Goal: Information Seeking & Learning: Learn about a topic

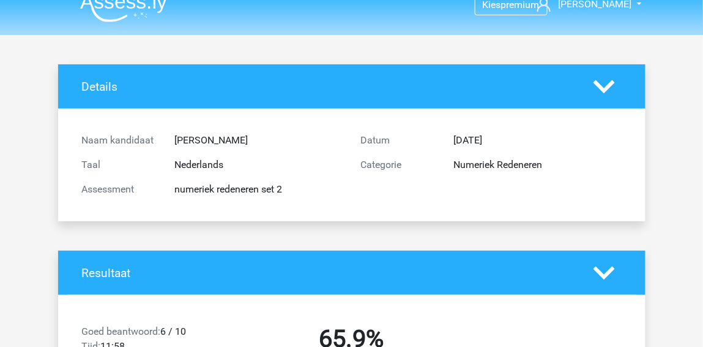
scroll to position [20, 0]
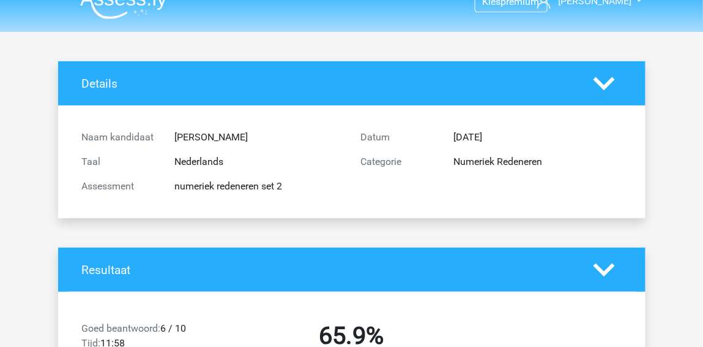
click at [128, 9] on img at bounding box center [123, 4] width 87 height 29
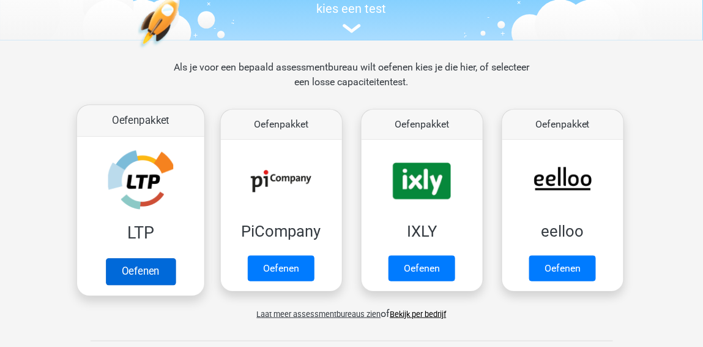
scroll to position [137, 0]
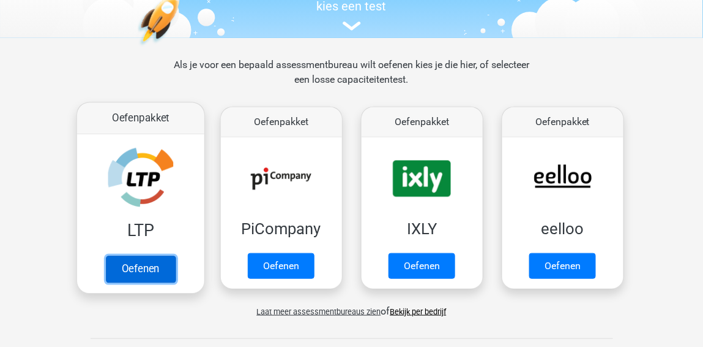
click at [151, 277] on link "Oefenen" at bounding box center [140, 268] width 70 height 27
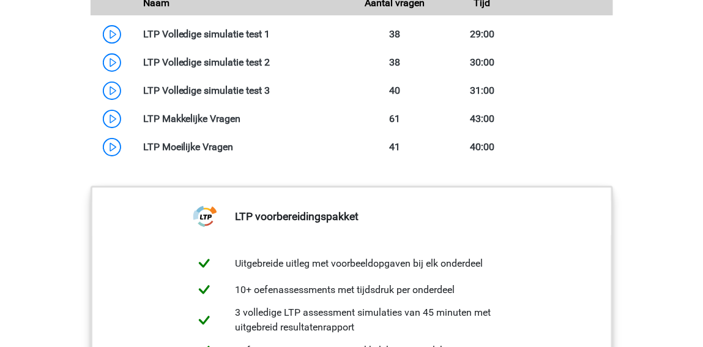
scroll to position [990, 0]
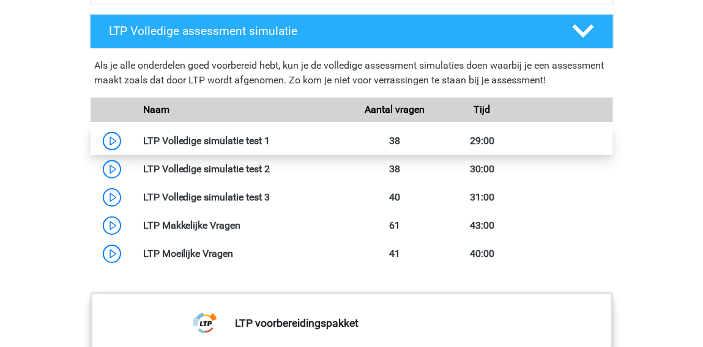
click at [271, 138] on link at bounding box center [271, 141] width 0 height 12
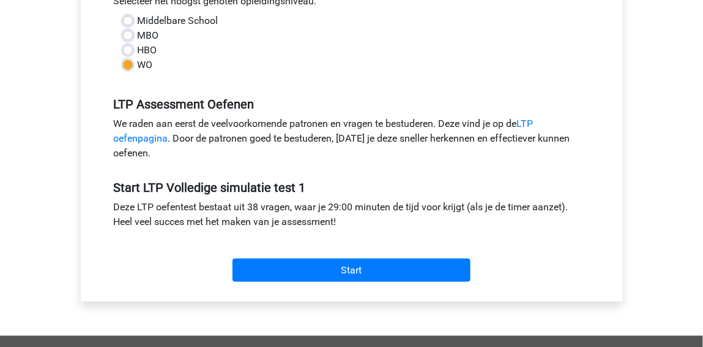
scroll to position [328, 0]
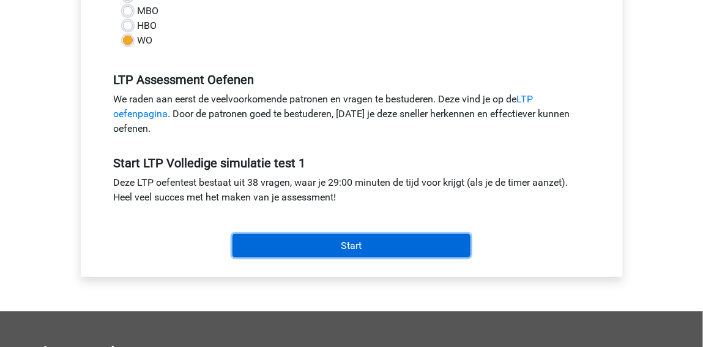
click at [340, 239] on input "Start" at bounding box center [352, 245] width 238 height 23
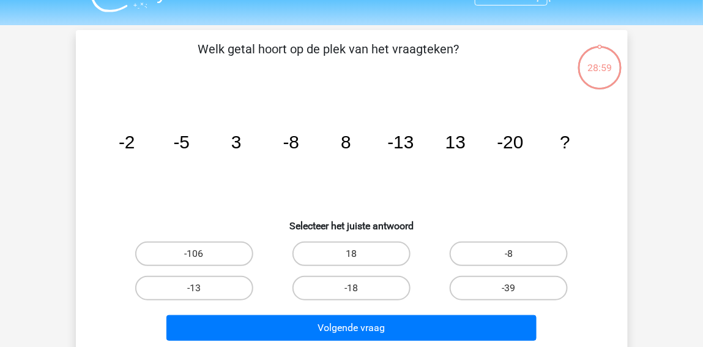
scroll to position [27, 0]
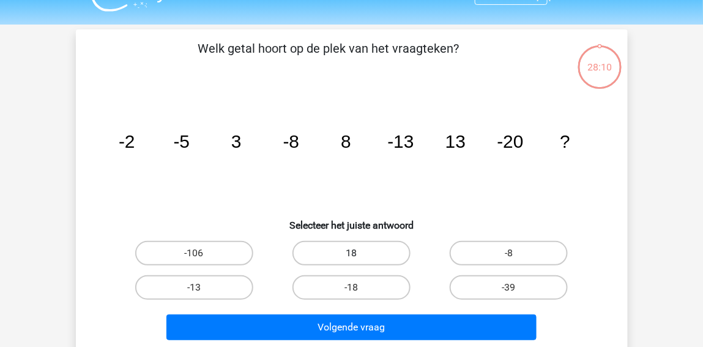
click at [345, 252] on label "18" at bounding box center [352, 253] width 118 height 24
click at [351, 253] on input "18" at bounding box center [355, 257] width 8 height 8
radio input "true"
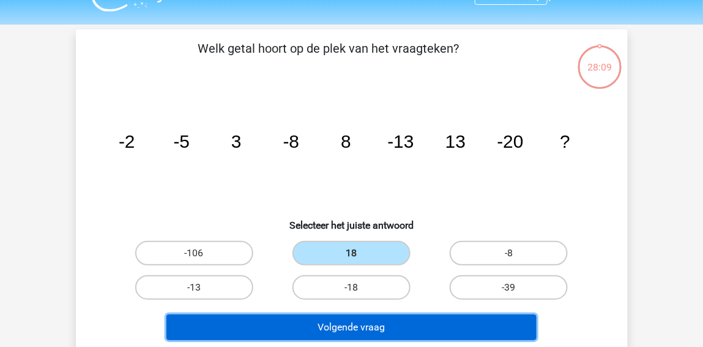
click at [340, 320] on button "Volgende vraag" at bounding box center [352, 327] width 370 height 26
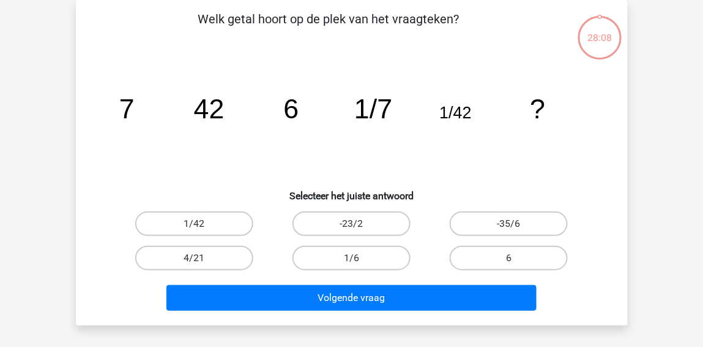
scroll to position [17, 0]
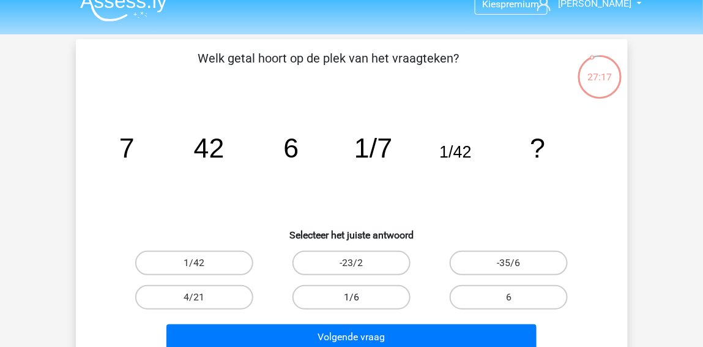
click at [385, 294] on label "1/6" at bounding box center [352, 297] width 118 height 24
click at [359, 297] on input "1/6" at bounding box center [355, 301] width 8 height 8
radio input "true"
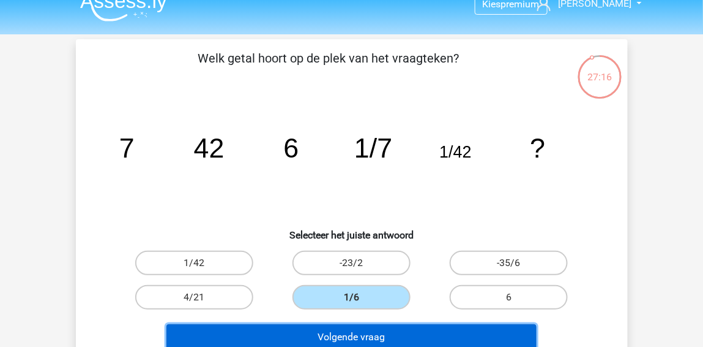
click at [392, 331] on button "Volgende vraag" at bounding box center [352, 337] width 370 height 26
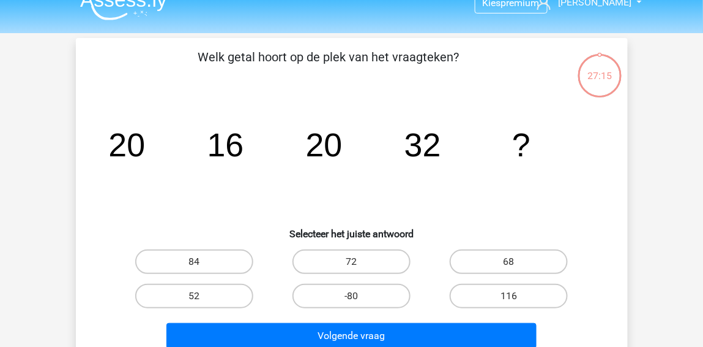
scroll to position [0, 0]
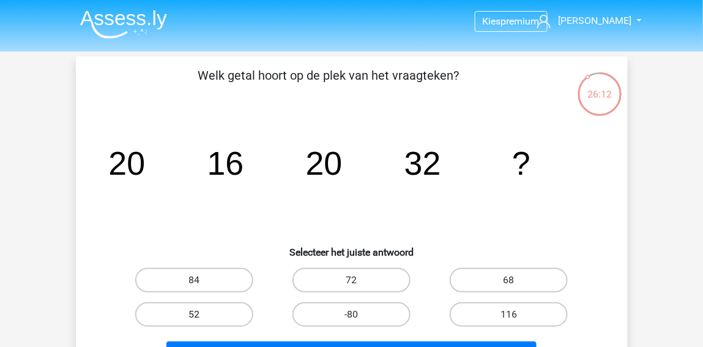
click at [217, 322] on label "52" at bounding box center [194, 314] width 118 height 24
click at [202, 322] on input "52" at bounding box center [198, 318] width 8 height 8
radio input "true"
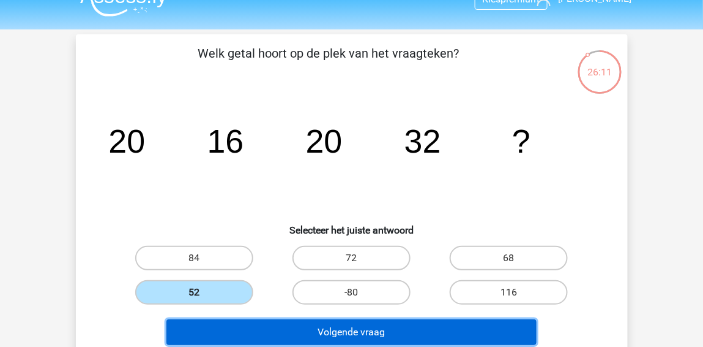
click at [217, 322] on button "Volgende vraag" at bounding box center [352, 332] width 370 height 26
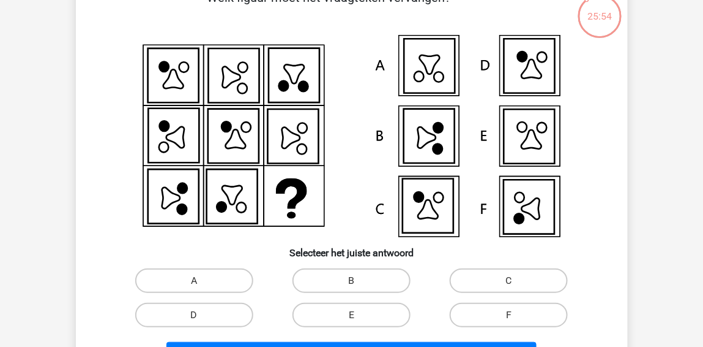
scroll to position [89, 0]
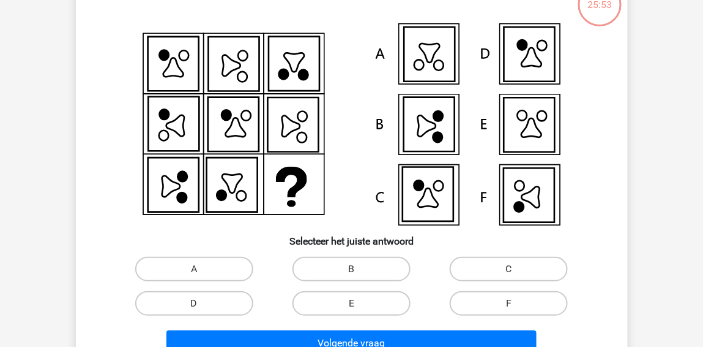
click at [541, 291] on div "F" at bounding box center [508, 303] width 157 height 34
click at [539, 301] on label "F" at bounding box center [509, 303] width 118 height 24
click at [517, 303] on input "F" at bounding box center [513, 307] width 8 height 8
radio input "true"
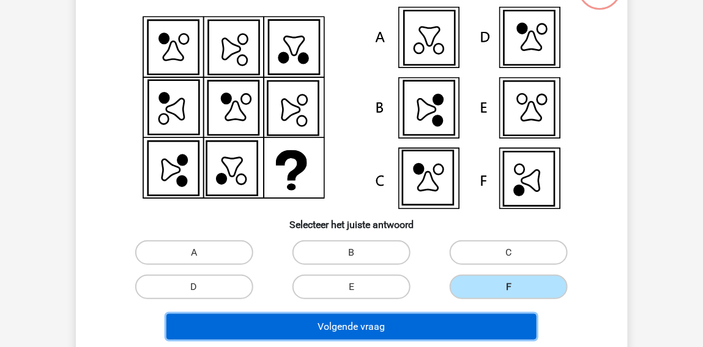
click at [489, 329] on button "Volgende vraag" at bounding box center [352, 326] width 370 height 26
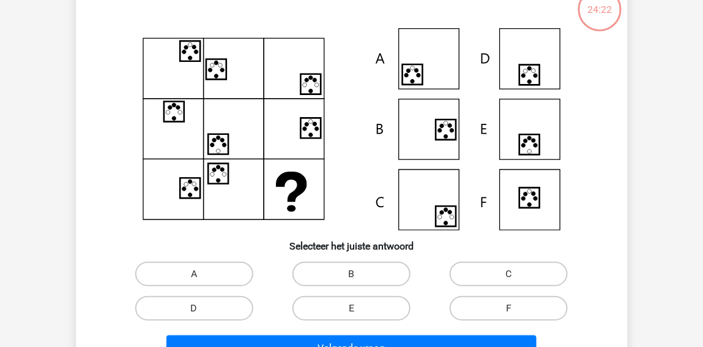
scroll to position [90, 0]
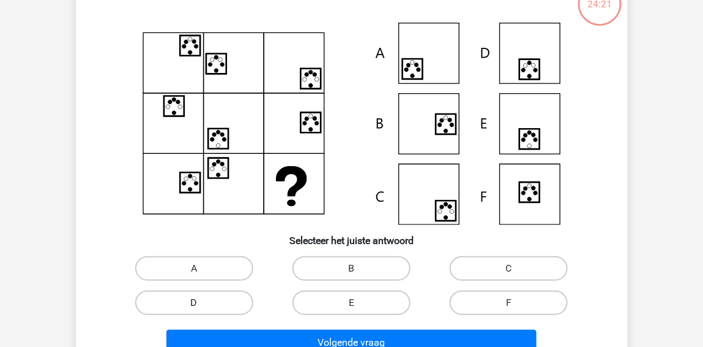
click at [249, 298] on label "D" at bounding box center [194, 302] width 118 height 24
click at [202, 302] on input "D" at bounding box center [198, 306] width 8 height 8
radio input "true"
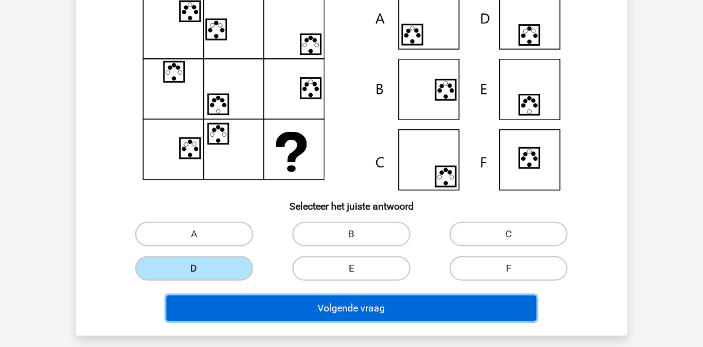
click at [250, 301] on button "Volgende vraag" at bounding box center [352, 308] width 370 height 26
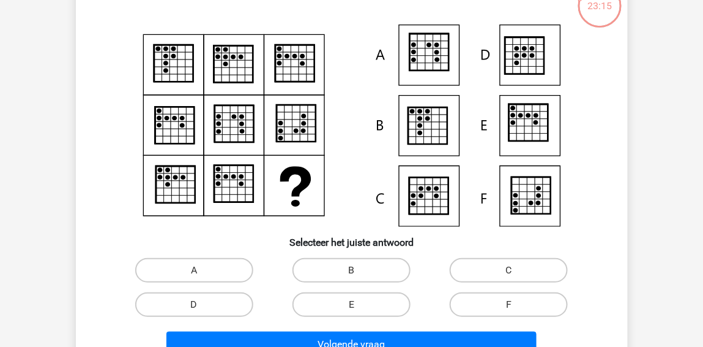
scroll to position [104, 0]
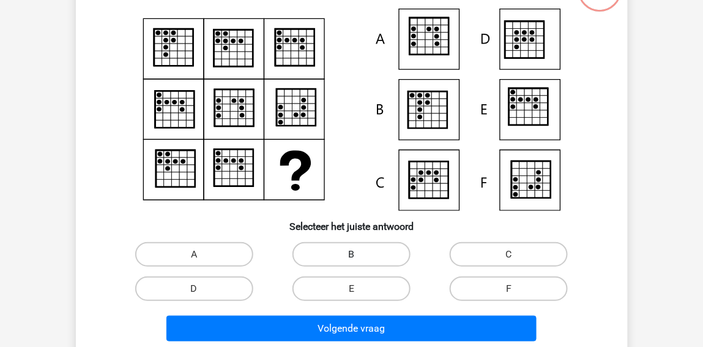
click at [363, 260] on label "B" at bounding box center [352, 254] width 118 height 24
click at [359, 260] on input "B" at bounding box center [355, 258] width 8 height 8
radio input "true"
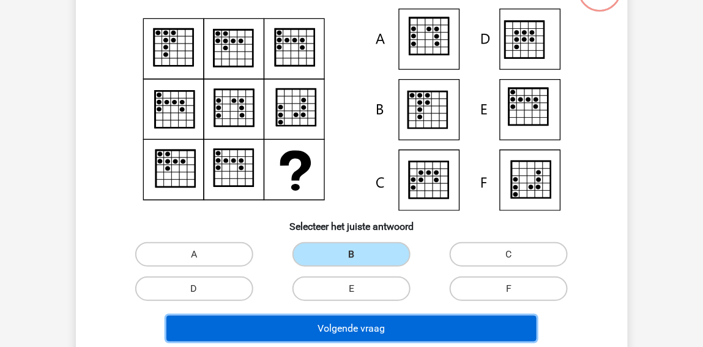
click at [360, 331] on button "Volgende vraag" at bounding box center [352, 328] width 370 height 26
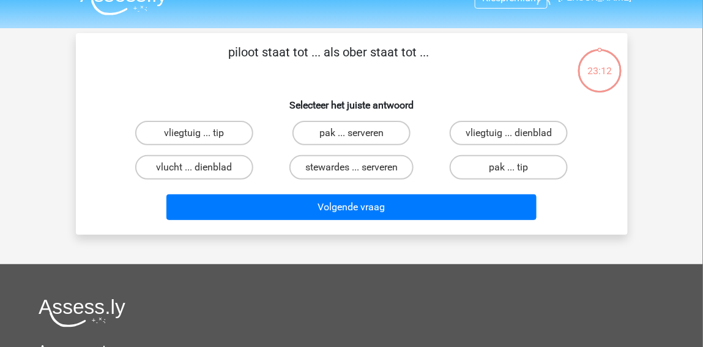
scroll to position [18, 0]
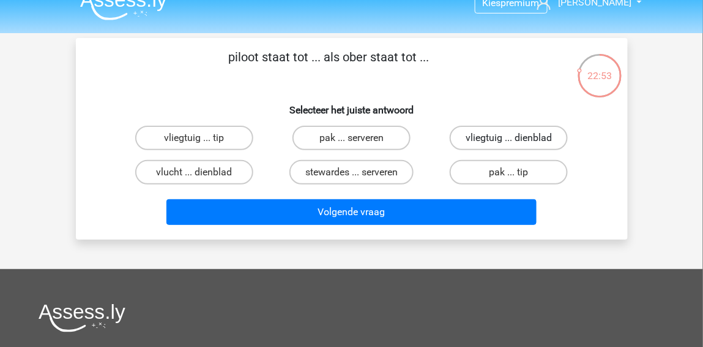
click at [495, 141] on label "vliegtuig ... dienblad" at bounding box center [509, 138] width 118 height 24
click at [509, 141] on input "vliegtuig ... dienblad" at bounding box center [513, 142] width 8 height 8
radio input "true"
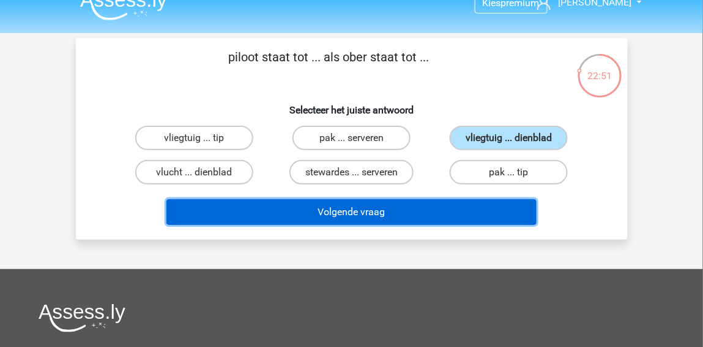
click at [428, 211] on button "Volgende vraag" at bounding box center [352, 212] width 370 height 26
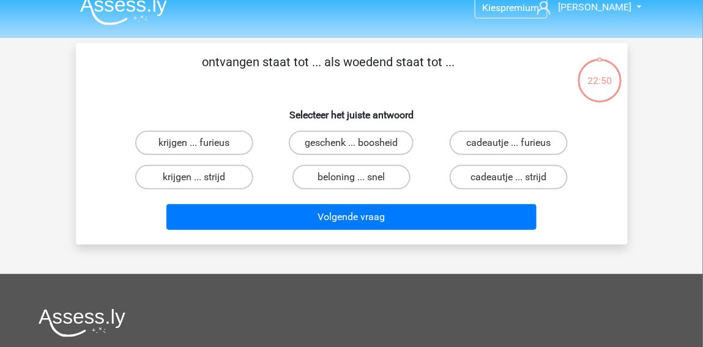
scroll to position [10, 0]
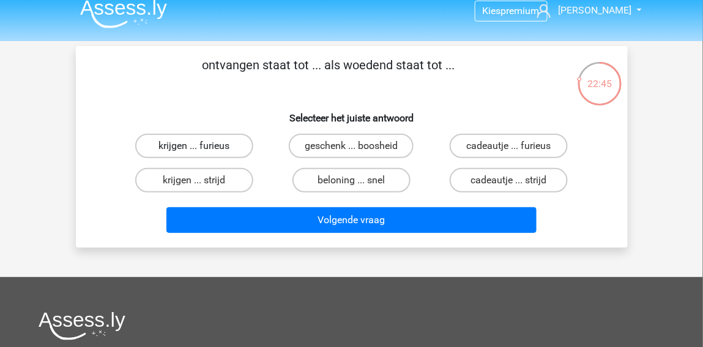
click at [231, 152] on label "krijgen ... furieus" at bounding box center [194, 145] width 118 height 24
click at [202, 152] on input "krijgen ... furieus" at bounding box center [198, 150] width 8 height 8
radio input "true"
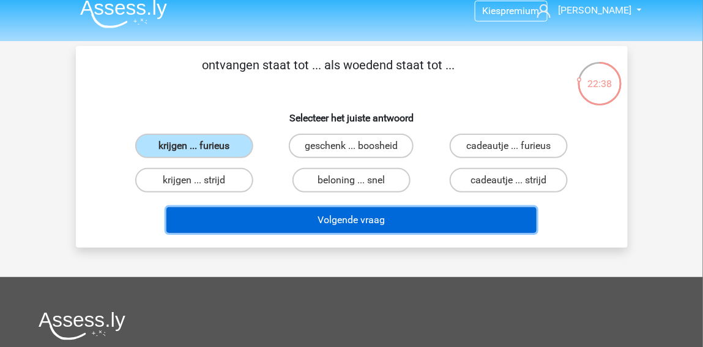
click at [282, 219] on button "Volgende vraag" at bounding box center [352, 220] width 370 height 26
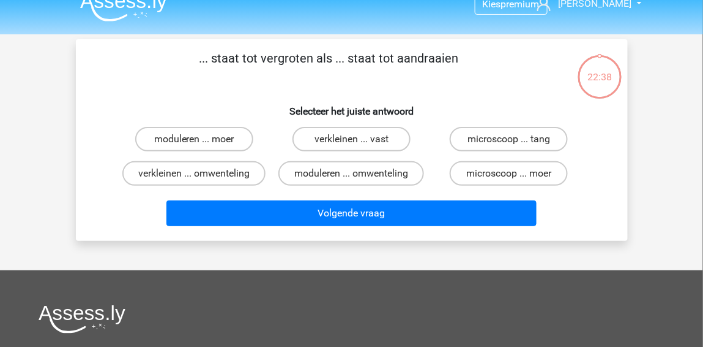
scroll to position [16, 0]
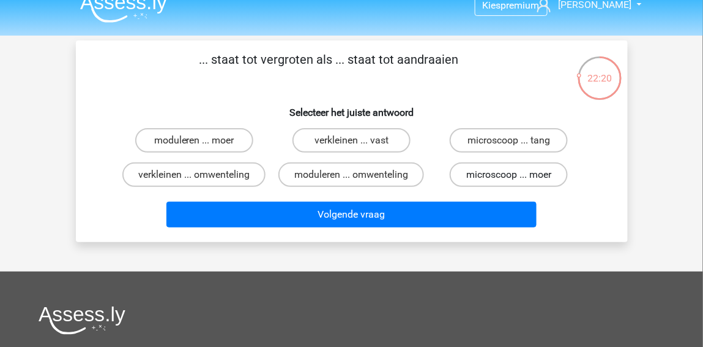
click at [516, 173] on label "microscoop ... moer" at bounding box center [509, 174] width 118 height 24
click at [516, 174] on input "microscoop ... moer" at bounding box center [513, 178] width 8 height 8
radio input "true"
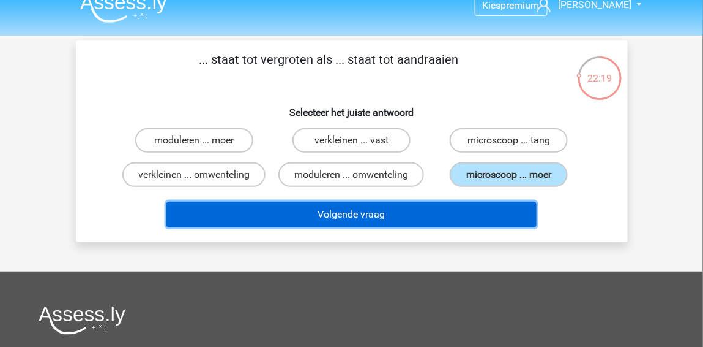
click at [454, 216] on button "Volgende vraag" at bounding box center [352, 214] width 370 height 26
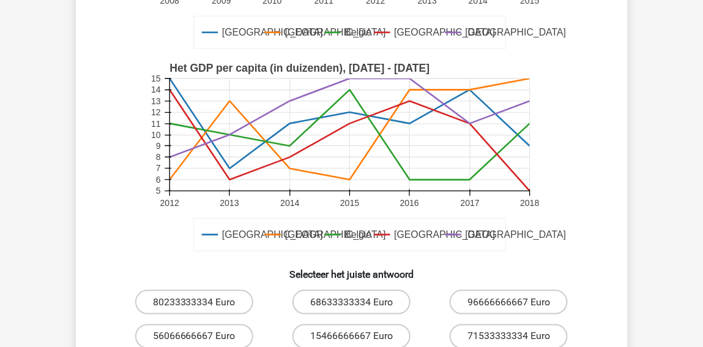
scroll to position [270, 0]
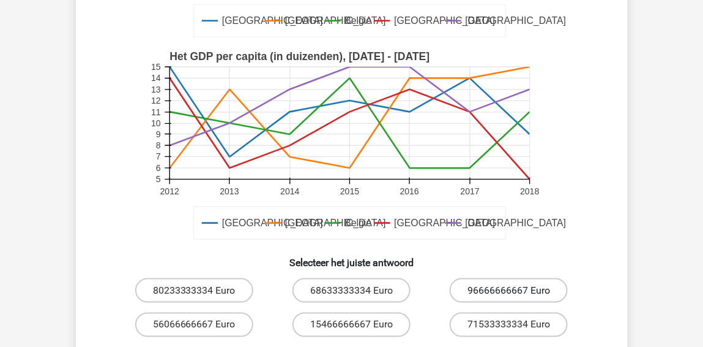
click at [509, 285] on label "96666666667 Euro" at bounding box center [509, 290] width 118 height 24
click at [509, 290] on input "96666666667 Euro" at bounding box center [513, 294] width 8 height 8
radio input "true"
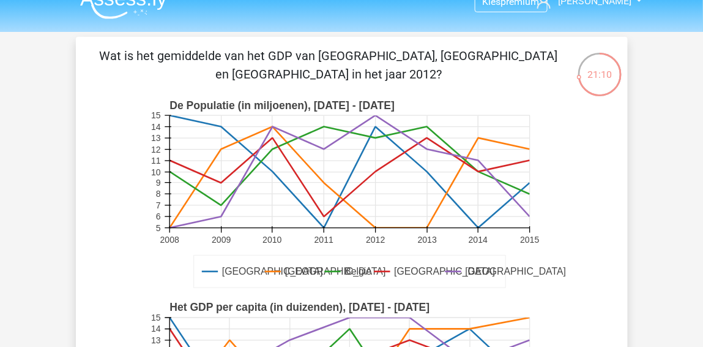
scroll to position [19, 0]
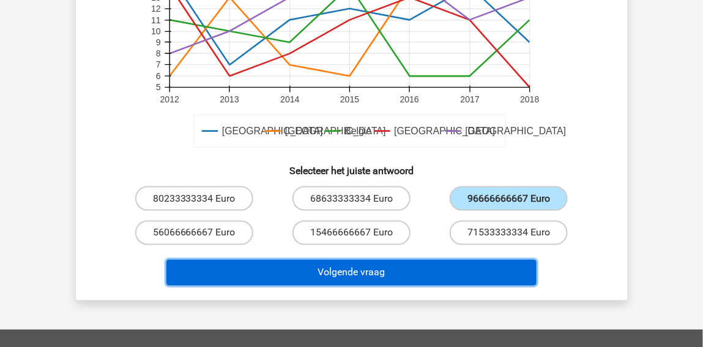
click at [351, 282] on button "Volgende vraag" at bounding box center [352, 273] width 370 height 26
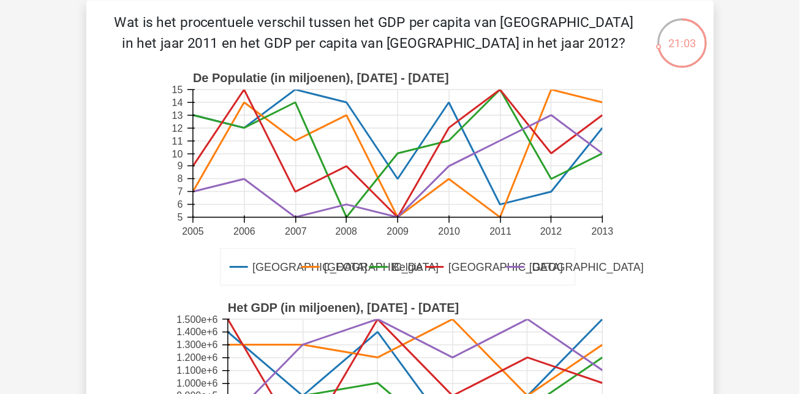
scroll to position [56, 0]
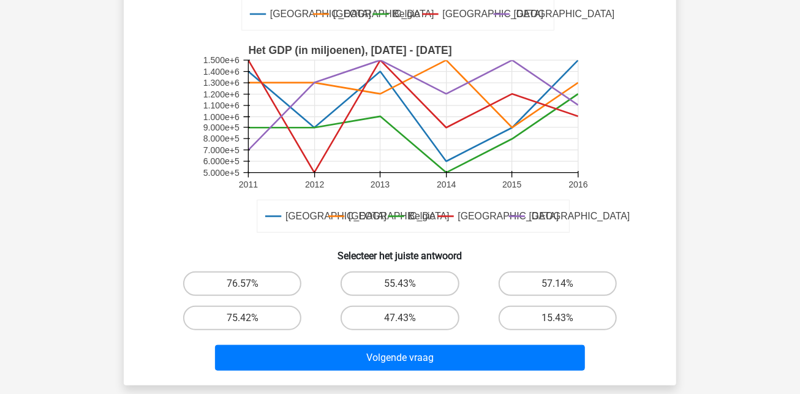
scroll to position [280, 0]
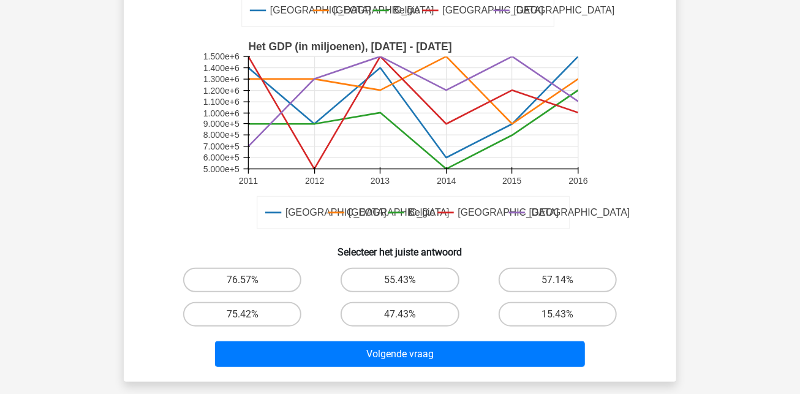
click at [247, 287] on input "76.57%" at bounding box center [246, 284] width 8 height 8
radio input "true"
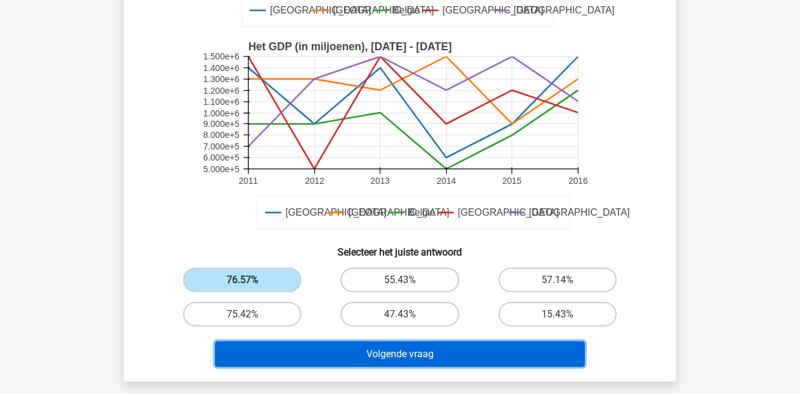
click at [272, 346] on button "Volgende vraag" at bounding box center [400, 354] width 370 height 26
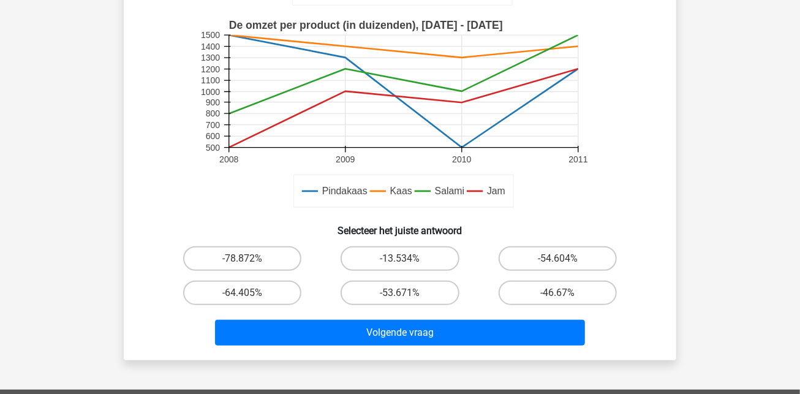
scroll to position [302, 0]
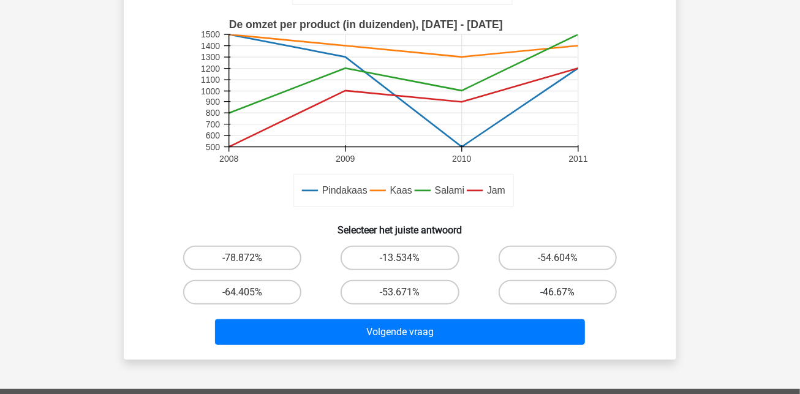
click at [577, 297] on label "-46.67%" at bounding box center [557, 292] width 118 height 24
click at [565, 297] on input "-46.67%" at bounding box center [561, 296] width 8 height 8
radio input "true"
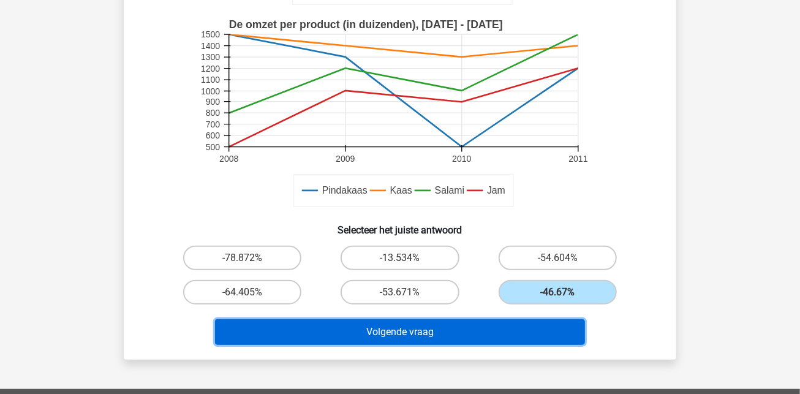
click at [443, 342] on button "Volgende vraag" at bounding box center [400, 332] width 370 height 26
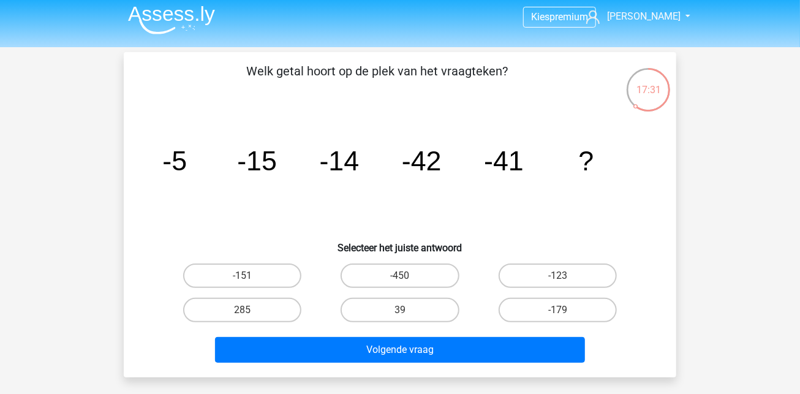
scroll to position [3, 0]
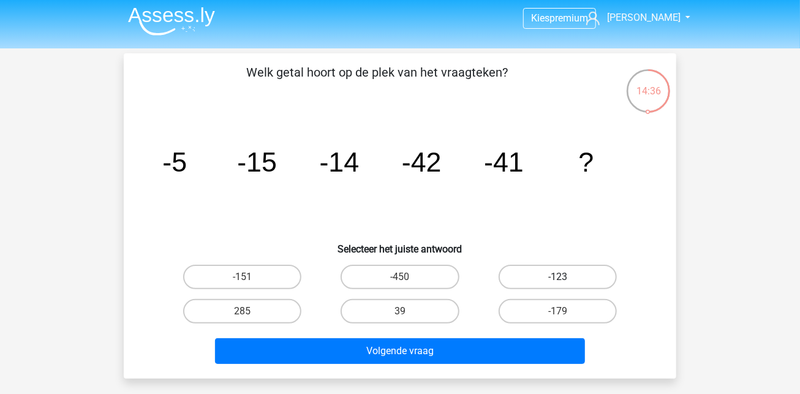
click at [596, 266] on label "-123" at bounding box center [557, 276] width 118 height 24
click at [565, 277] on input "-123" at bounding box center [561, 281] width 8 height 8
radio input "true"
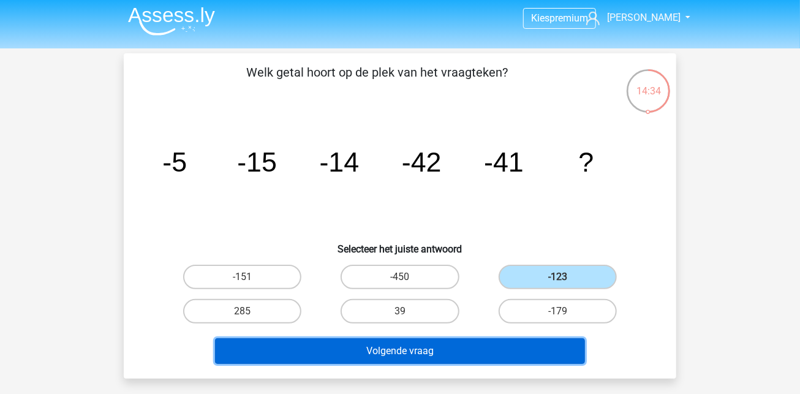
click at [421, 346] on button "Volgende vraag" at bounding box center [400, 351] width 370 height 26
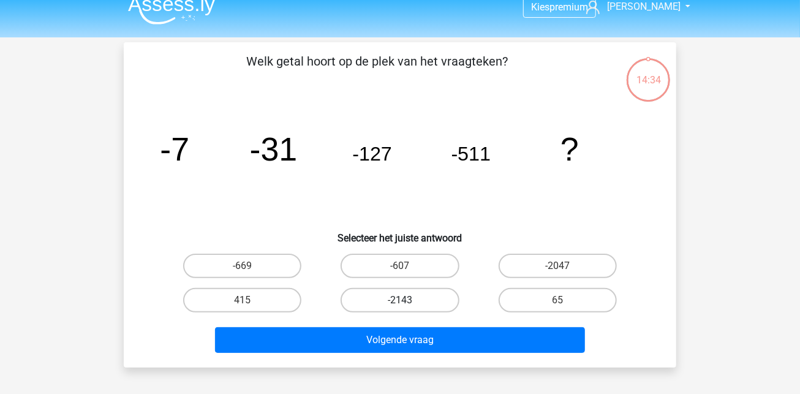
scroll to position [13, 0]
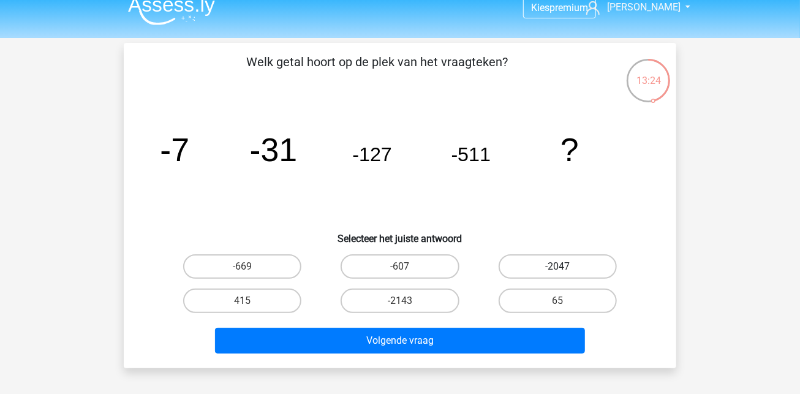
click at [566, 272] on label "-2047" at bounding box center [557, 266] width 118 height 24
click at [565, 272] on input "-2047" at bounding box center [561, 270] width 8 height 8
radio input "true"
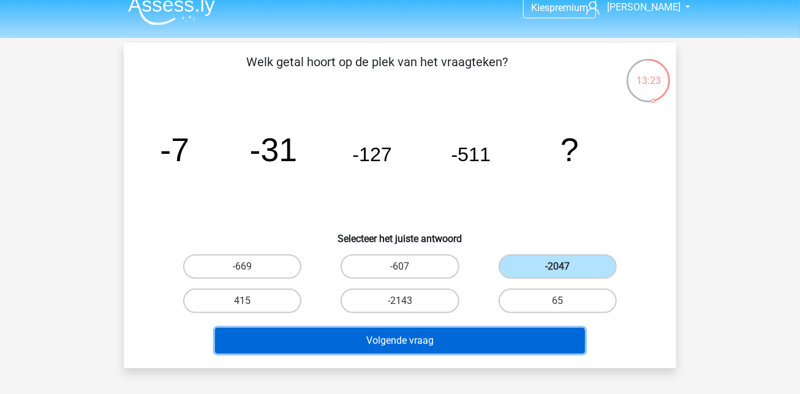
click at [508, 338] on button "Volgende vraag" at bounding box center [400, 341] width 370 height 26
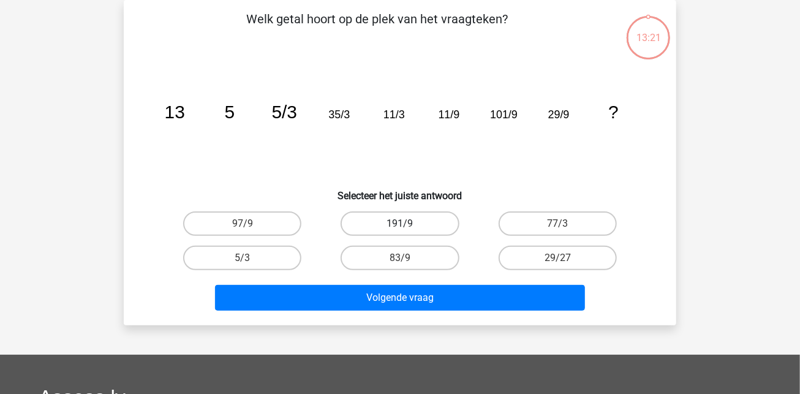
scroll to position [0, 0]
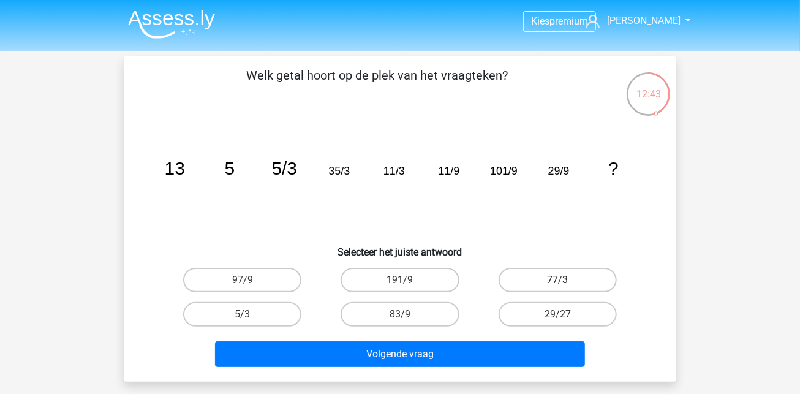
click at [609, 278] on label "77/3" at bounding box center [557, 280] width 118 height 24
click at [565, 280] on input "77/3" at bounding box center [561, 284] width 8 height 8
radio input "true"
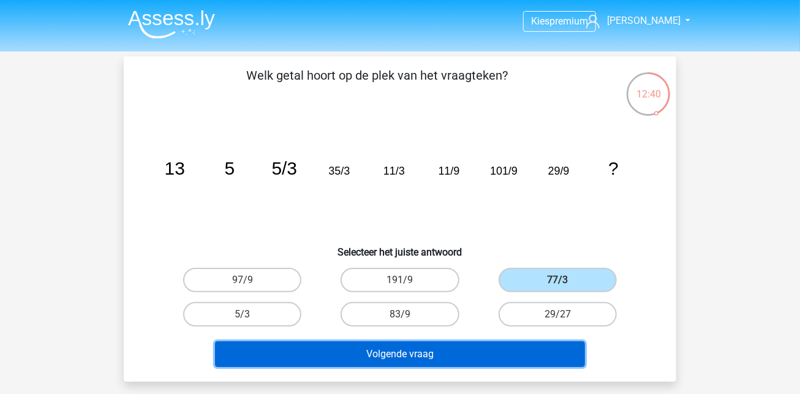
click at [361, 346] on button "Volgende vraag" at bounding box center [400, 354] width 370 height 26
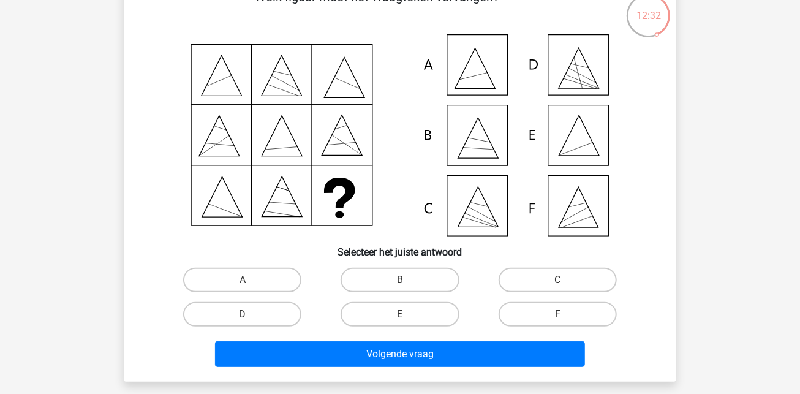
scroll to position [80, 0]
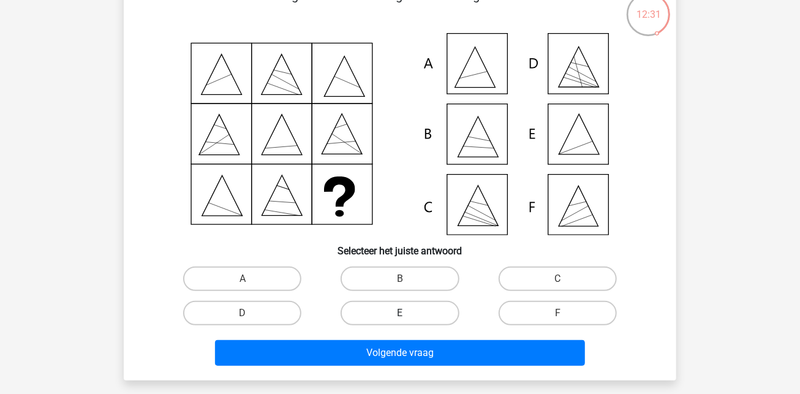
click at [397, 310] on label "E" at bounding box center [399, 313] width 118 height 24
click at [400, 313] on input "E" at bounding box center [404, 317] width 8 height 8
radio input "true"
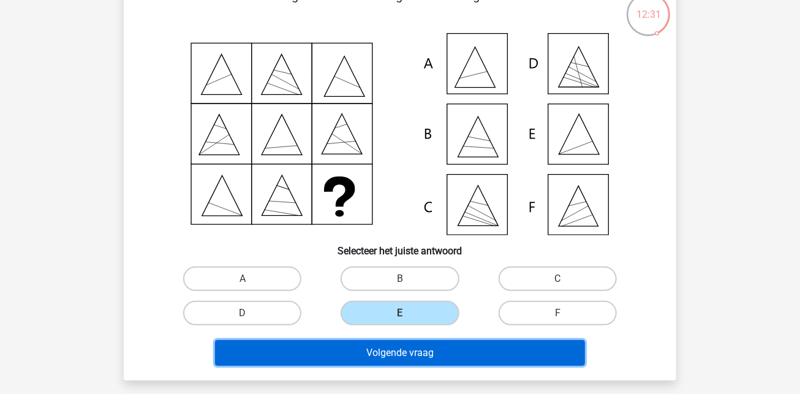
click at [399, 344] on button "Volgende vraag" at bounding box center [400, 353] width 370 height 26
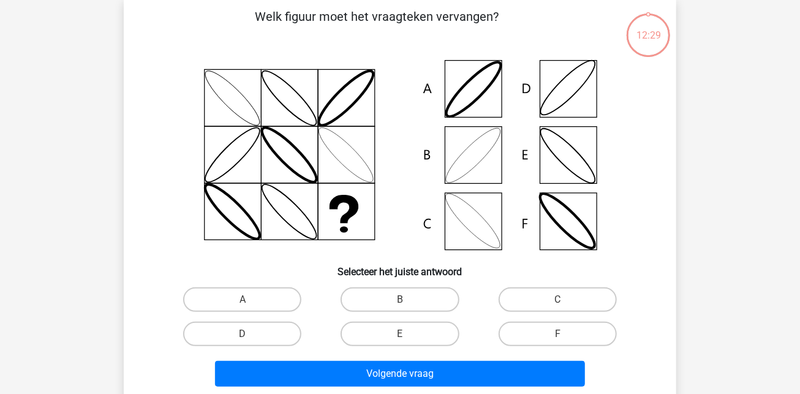
scroll to position [56, 0]
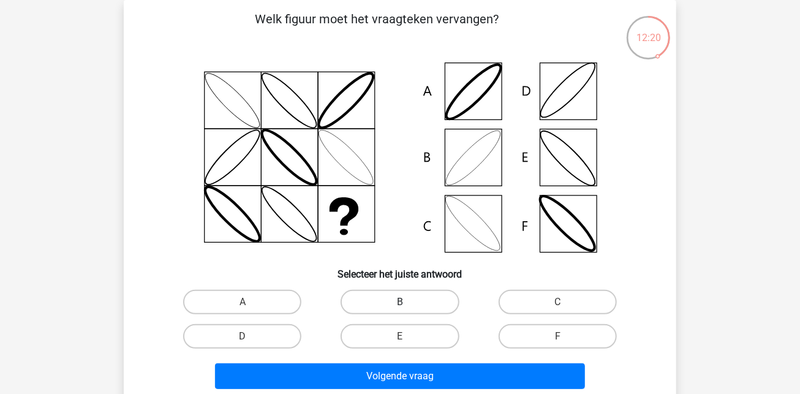
click at [434, 310] on label "B" at bounding box center [399, 302] width 118 height 24
click at [408, 310] on input "B" at bounding box center [404, 306] width 8 height 8
radio input "true"
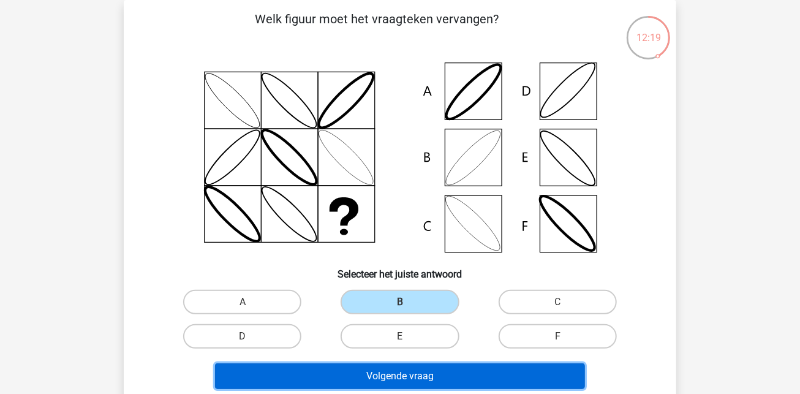
click at [436, 346] on button "Volgende vraag" at bounding box center [400, 376] width 370 height 26
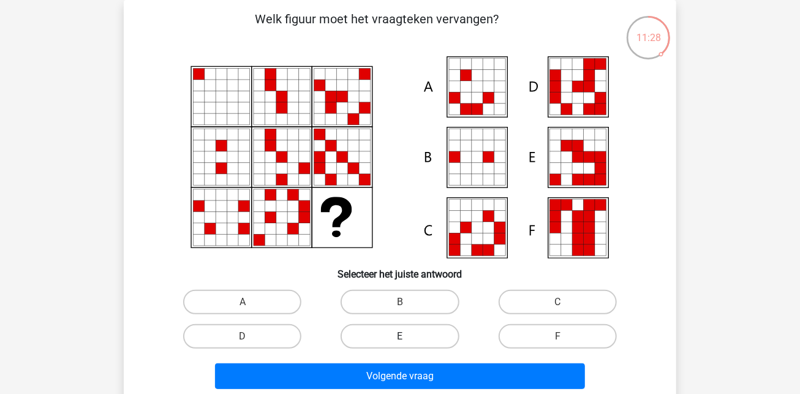
click at [399, 340] on label "E" at bounding box center [399, 336] width 118 height 24
click at [400, 340] on input "E" at bounding box center [404, 340] width 8 height 8
radio input "true"
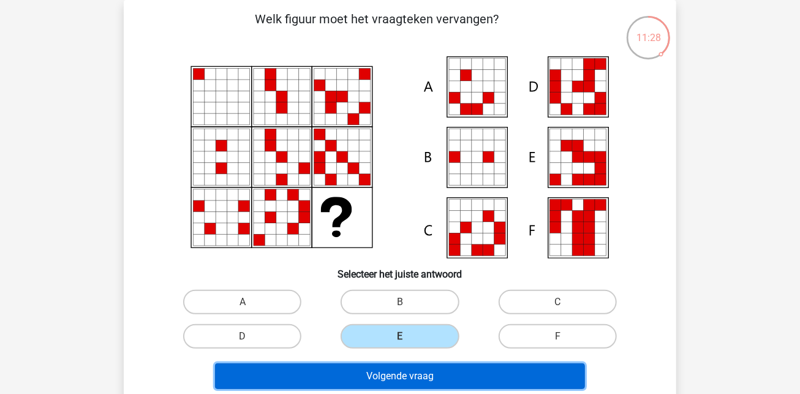
click at [408, 346] on button "Volgende vraag" at bounding box center [400, 376] width 370 height 26
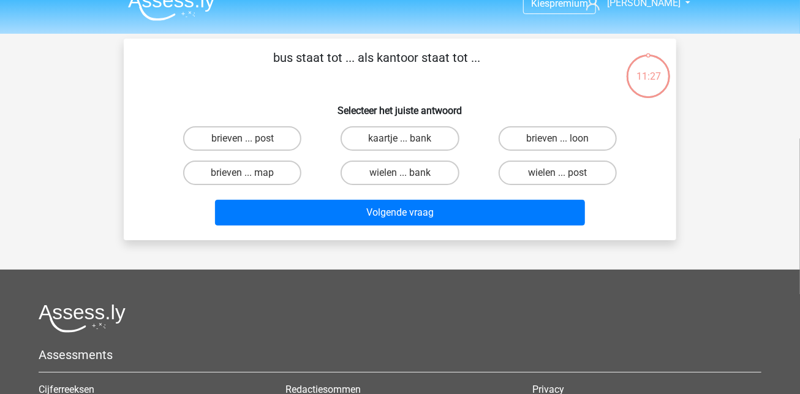
scroll to position [0, 0]
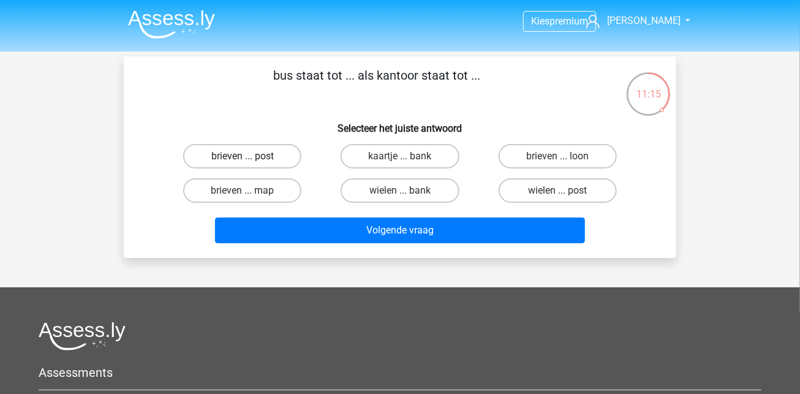
click at [279, 150] on label "brieven ... post" at bounding box center [242, 156] width 118 height 24
click at [250, 156] on input "brieven ... post" at bounding box center [246, 160] width 8 height 8
radio input "true"
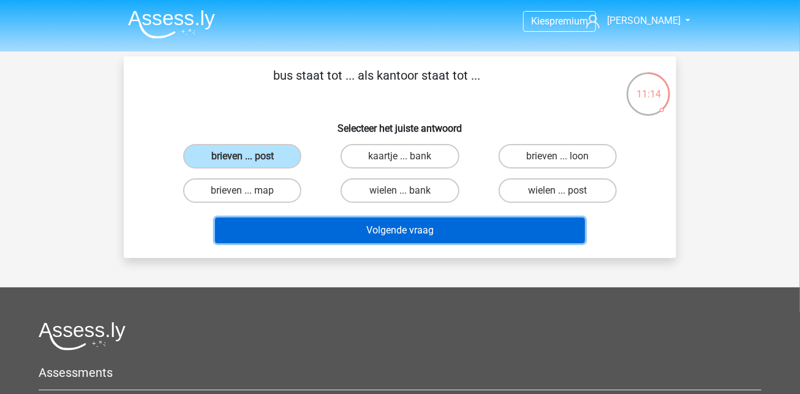
click at [338, 229] on button "Volgende vraag" at bounding box center [400, 230] width 370 height 26
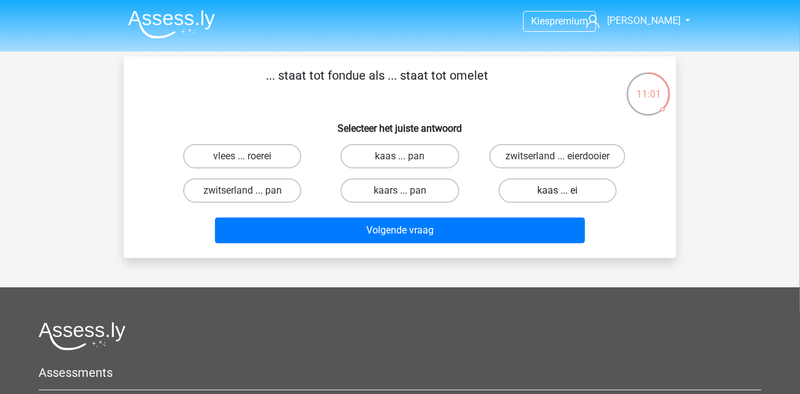
click at [545, 181] on label "kaas ... ei" at bounding box center [557, 190] width 118 height 24
click at [557, 190] on input "kaas ... ei" at bounding box center [561, 194] width 8 height 8
radio input "true"
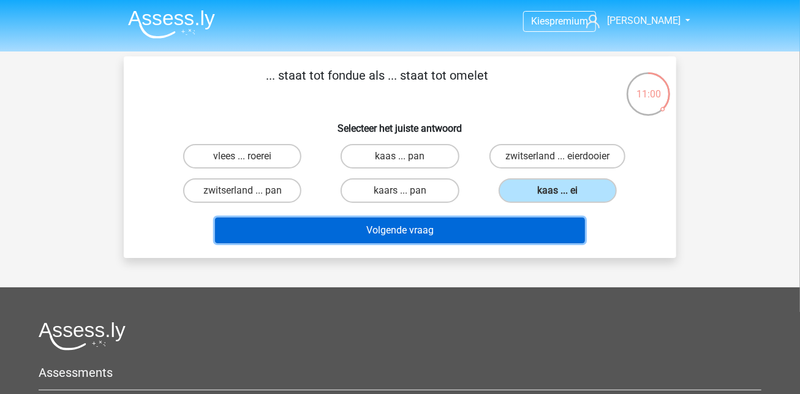
click at [542, 233] on button "Volgende vraag" at bounding box center [400, 230] width 370 height 26
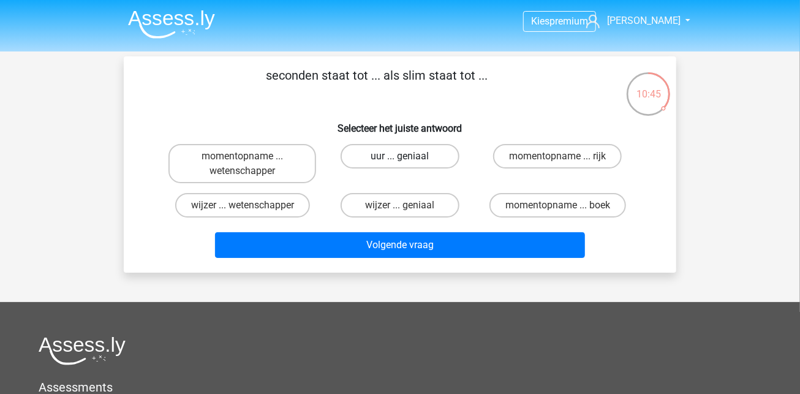
click at [423, 153] on label "uur ... geniaal" at bounding box center [399, 156] width 118 height 24
click at [408, 156] on input "uur ... geniaal" at bounding box center [404, 160] width 8 height 8
radio input "true"
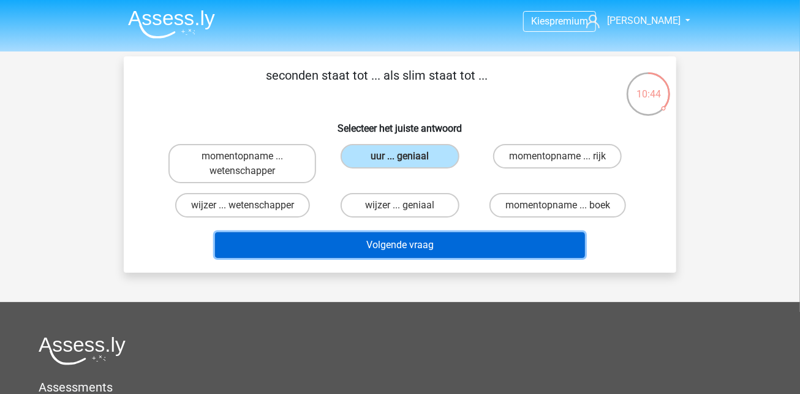
click at [440, 251] on button "Volgende vraag" at bounding box center [400, 245] width 370 height 26
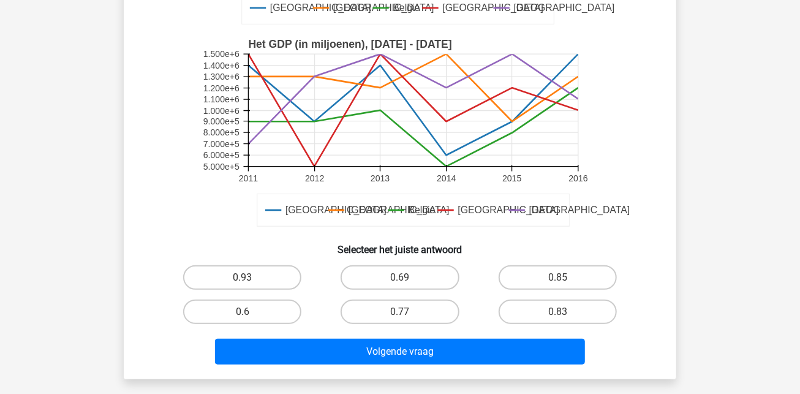
scroll to position [277, 0]
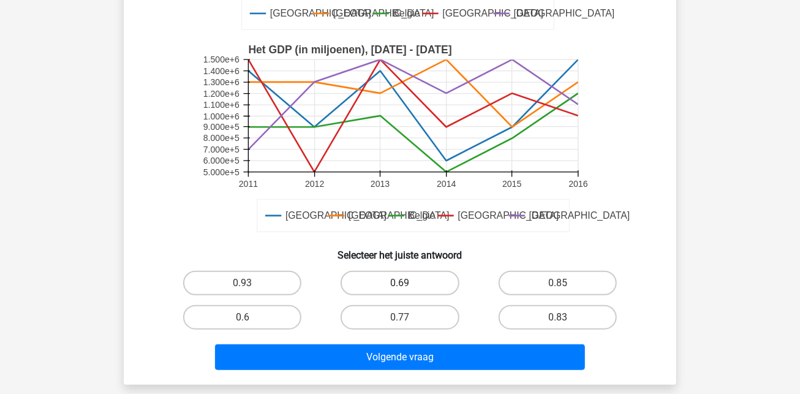
click at [419, 285] on label "0.69" at bounding box center [399, 283] width 118 height 24
click at [408, 285] on input "0.69" at bounding box center [404, 287] width 8 height 8
radio input "true"
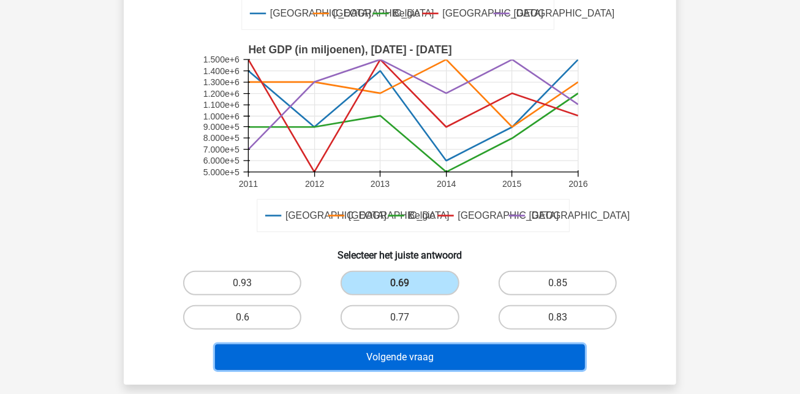
click at [408, 346] on button "Volgende vraag" at bounding box center [400, 357] width 370 height 26
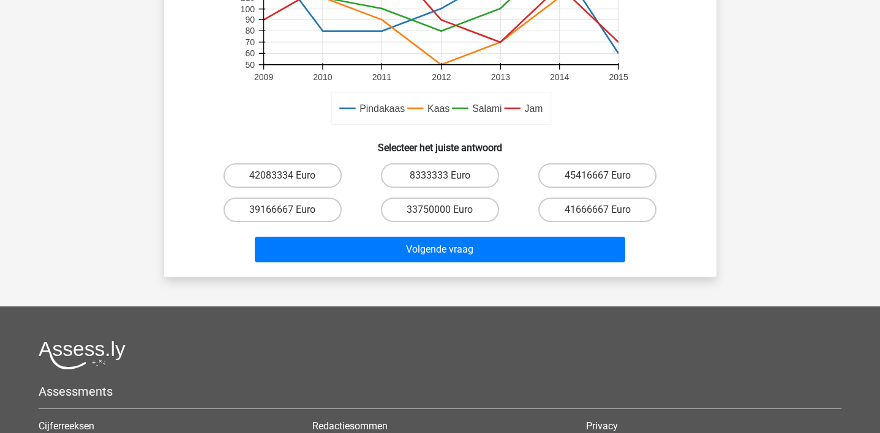
scroll to position [444, 0]
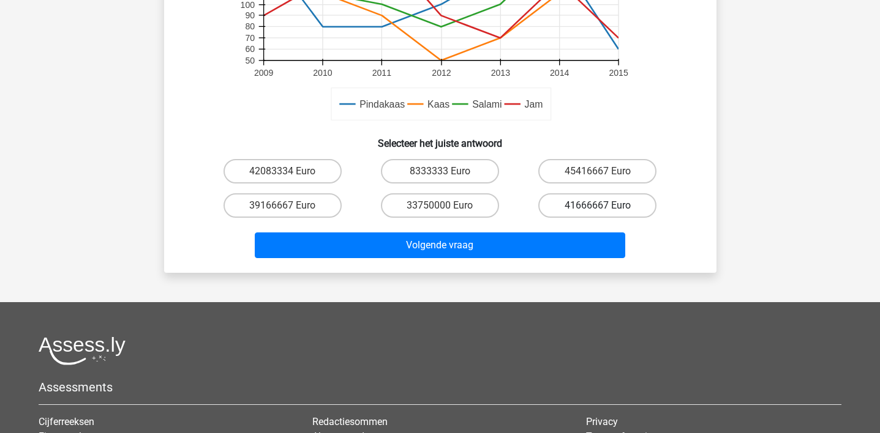
click at [595, 208] on label "41666667 Euro" at bounding box center [597, 205] width 118 height 24
click at [598, 208] on input "41666667 Euro" at bounding box center [602, 210] width 8 height 8
radio input "true"
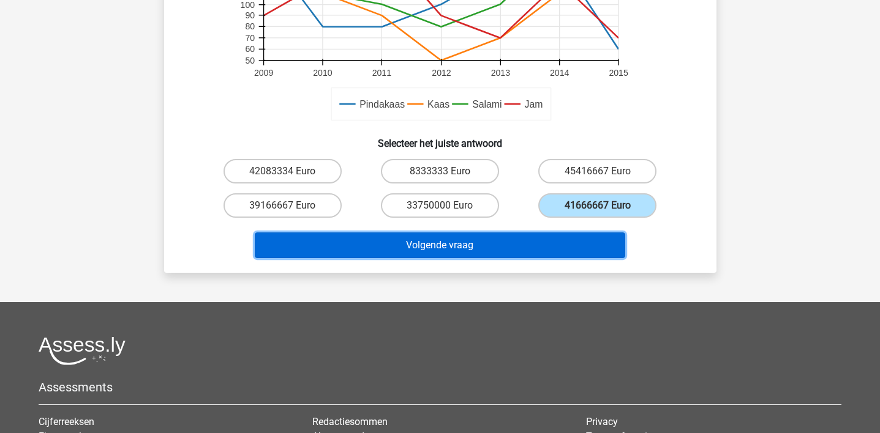
click at [509, 249] on button "Volgende vraag" at bounding box center [440, 246] width 370 height 26
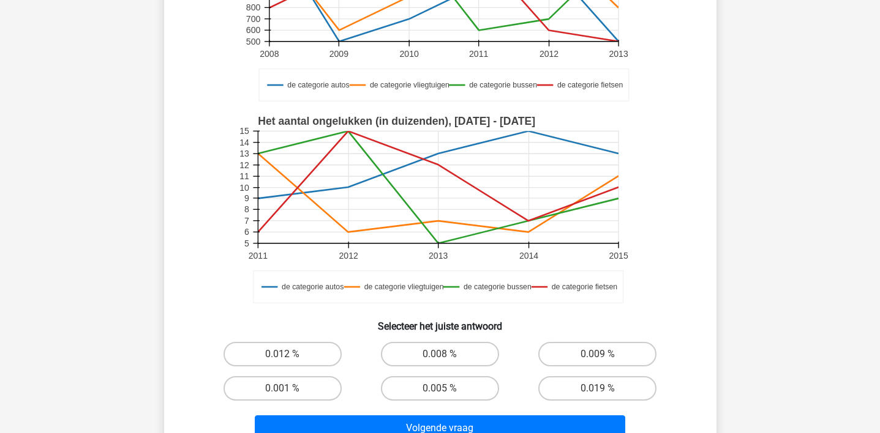
scroll to position [234, 0]
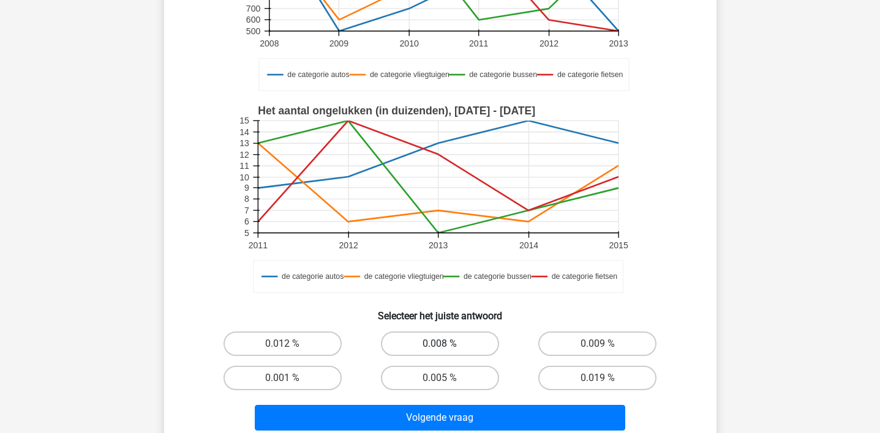
click at [475, 340] on label "0.008 %" at bounding box center [440, 344] width 118 height 24
click at [448, 344] on input "0.008 %" at bounding box center [444, 348] width 8 height 8
radio input "true"
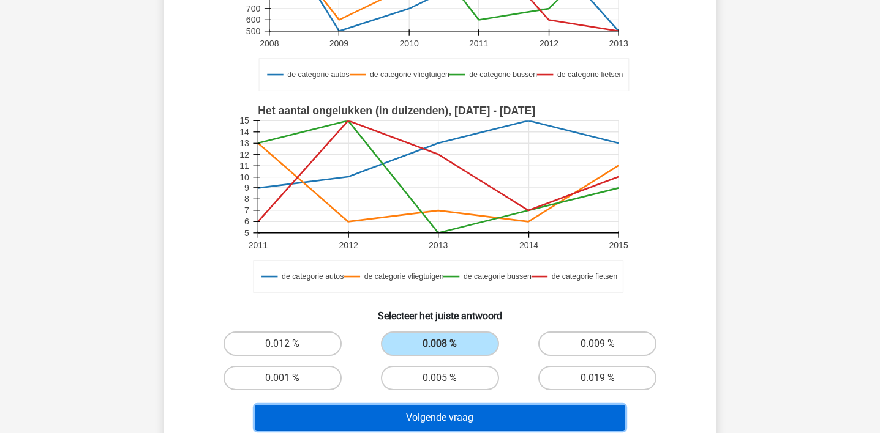
click at [481, 346] on button "Volgende vraag" at bounding box center [440, 418] width 370 height 26
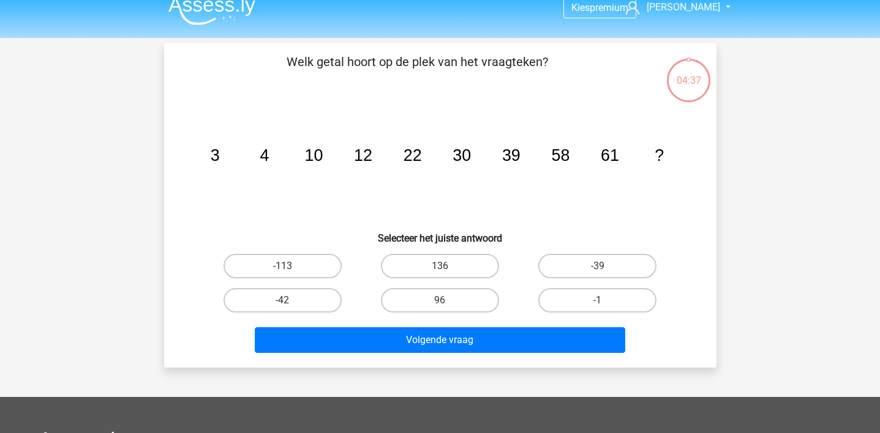
scroll to position [0, 0]
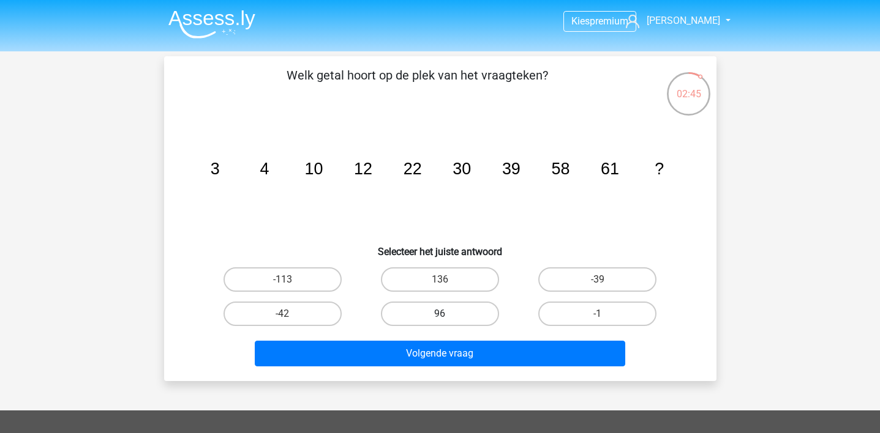
click at [441, 312] on label "96" at bounding box center [440, 314] width 118 height 24
click at [441, 314] on input "96" at bounding box center [444, 318] width 8 height 8
radio input "true"
click at [443, 346] on div "Volgende vraag" at bounding box center [440, 356] width 473 height 31
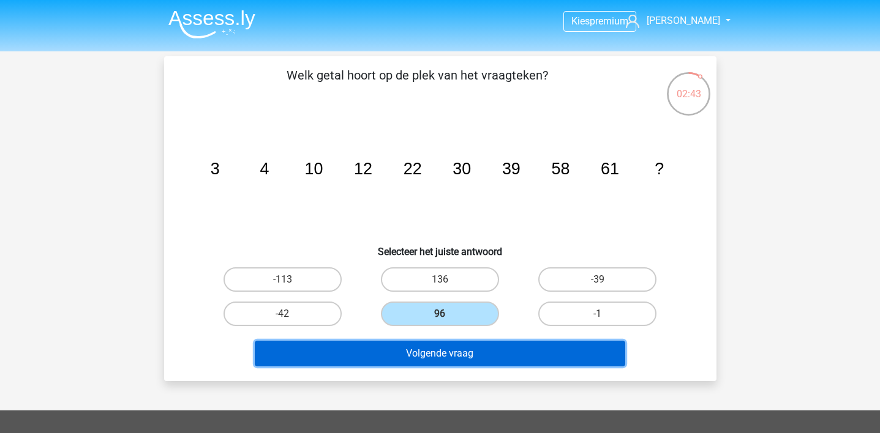
click at [449, 346] on button "Volgende vraag" at bounding box center [440, 354] width 370 height 26
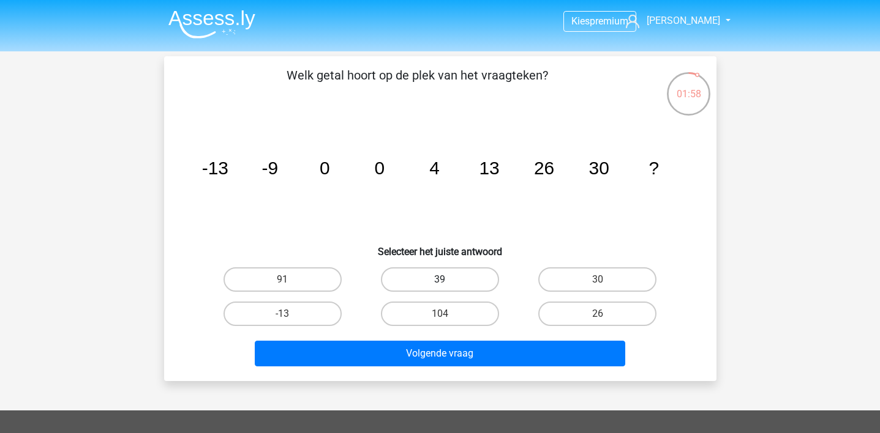
click at [413, 276] on label "39" at bounding box center [440, 280] width 118 height 24
click at [440, 280] on input "39" at bounding box center [444, 284] width 8 height 8
radio input "true"
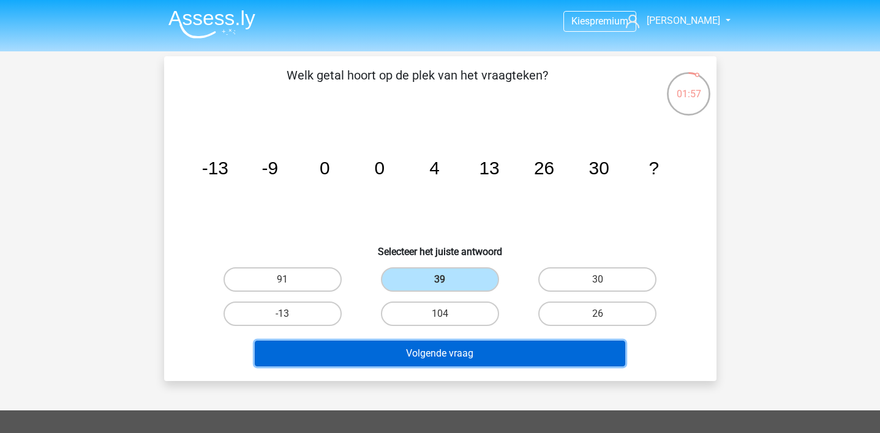
click at [449, 346] on button "Volgende vraag" at bounding box center [440, 354] width 370 height 26
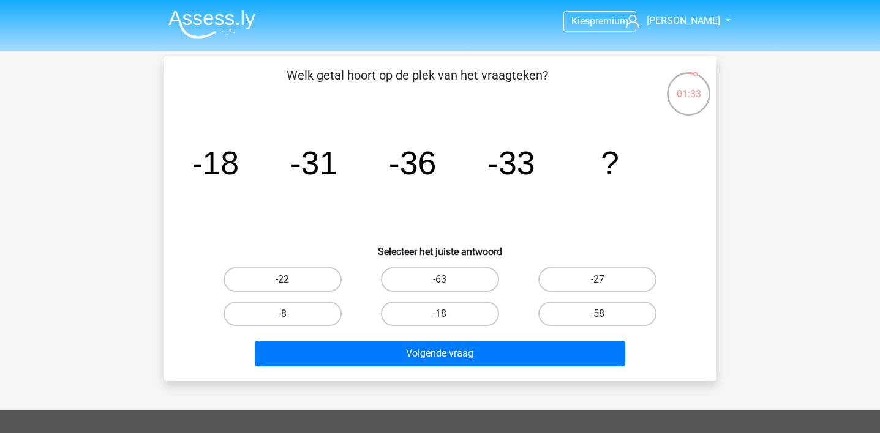
click at [314, 277] on label "-22" at bounding box center [282, 280] width 118 height 24
click at [290, 280] on input "-22" at bounding box center [286, 284] width 8 height 8
radio input "true"
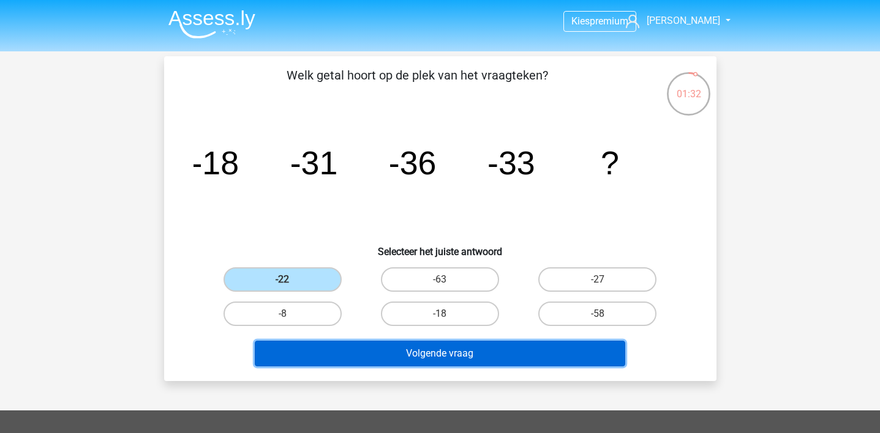
click at [368, 346] on button "Volgende vraag" at bounding box center [440, 354] width 370 height 26
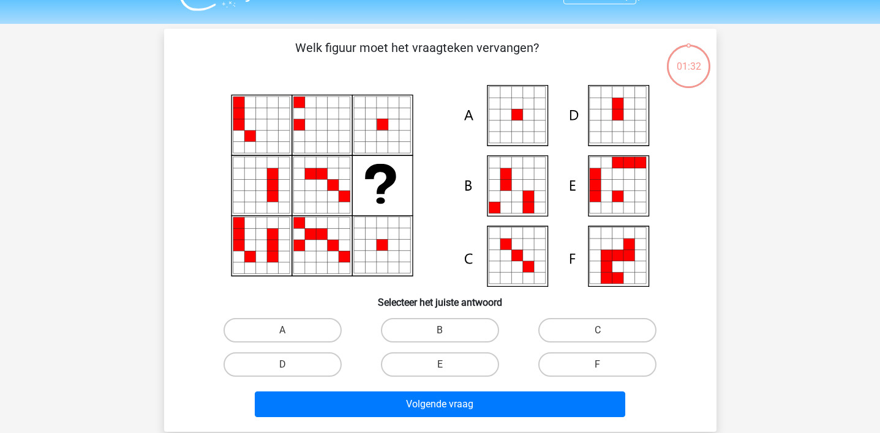
scroll to position [15, 0]
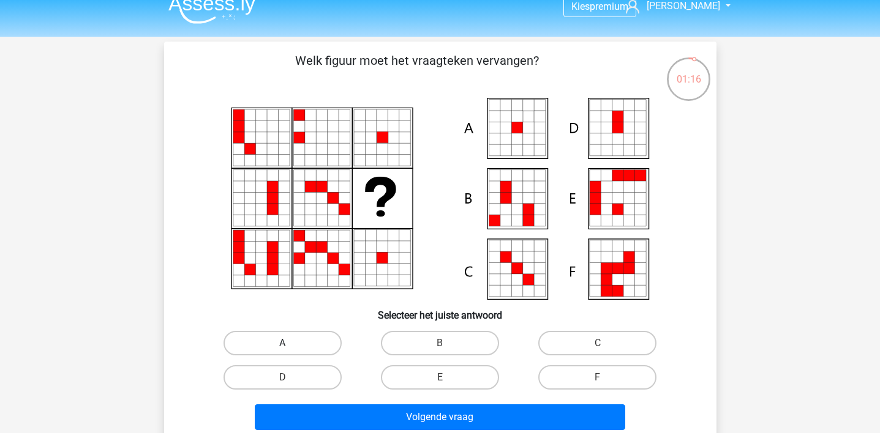
click at [273, 340] on label "A" at bounding box center [282, 343] width 118 height 24
click at [282, 343] on input "A" at bounding box center [286, 347] width 8 height 8
radio input "true"
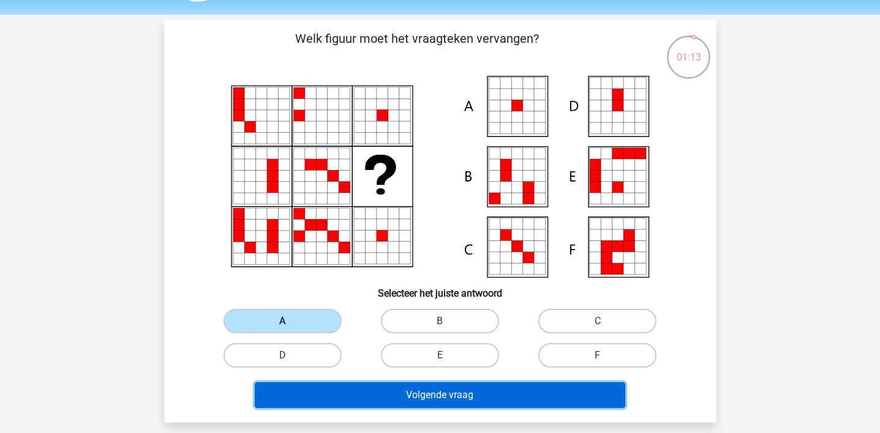
click at [373, 346] on button "Volgende vraag" at bounding box center [440, 396] width 370 height 26
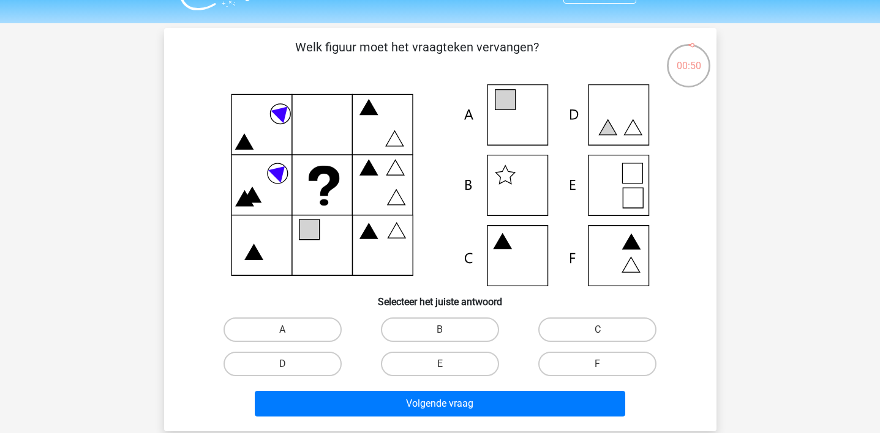
scroll to position [29, 0]
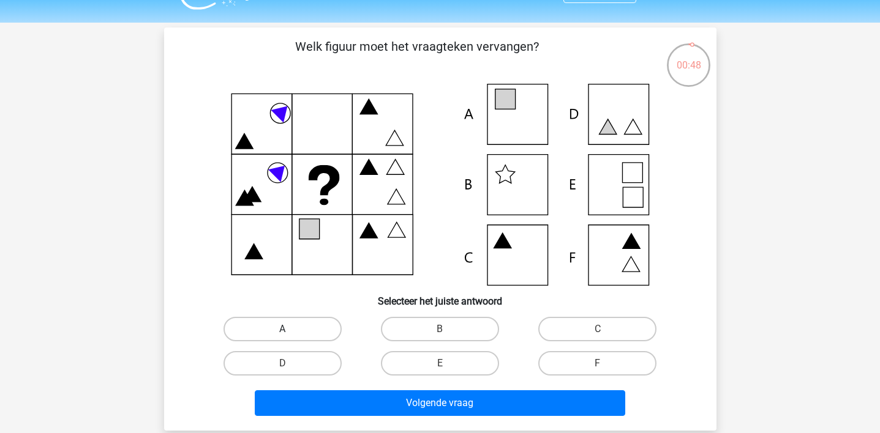
click at [300, 329] on label "A" at bounding box center [282, 329] width 118 height 24
click at [290, 329] on input "A" at bounding box center [286, 333] width 8 height 8
radio input "true"
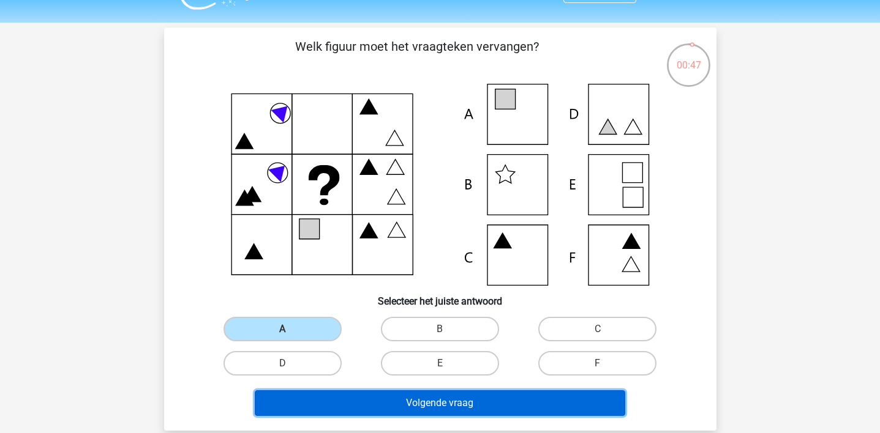
click at [412, 346] on button "Volgende vraag" at bounding box center [440, 404] width 370 height 26
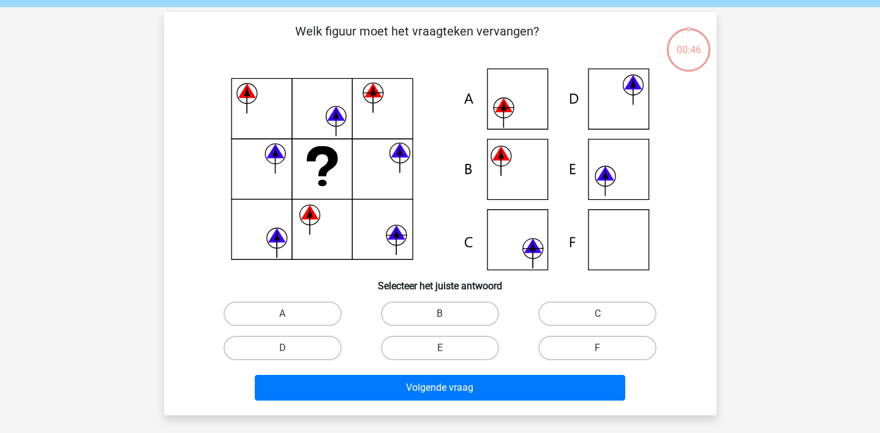
scroll to position [40, 0]
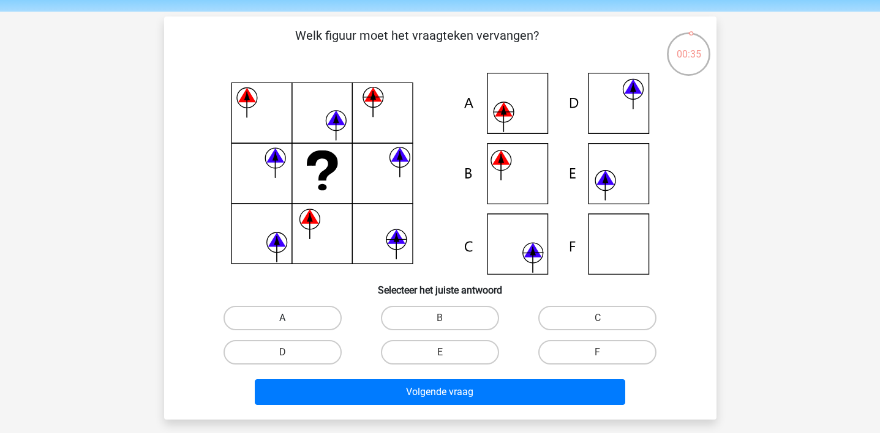
click at [302, 318] on label "A" at bounding box center [282, 318] width 118 height 24
click at [290, 318] on input "A" at bounding box center [286, 322] width 8 height 8
radio input "true"
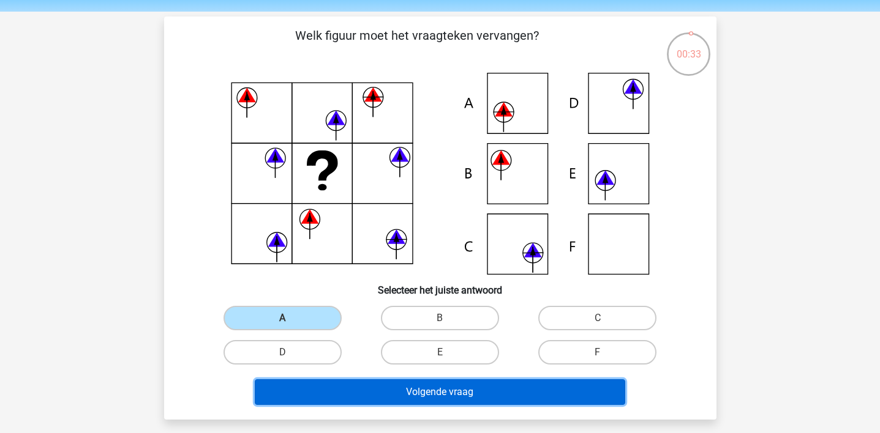
click at [396, 346] on button "Volgende vraag" at bounding box center [440, 393] width 370 height 26
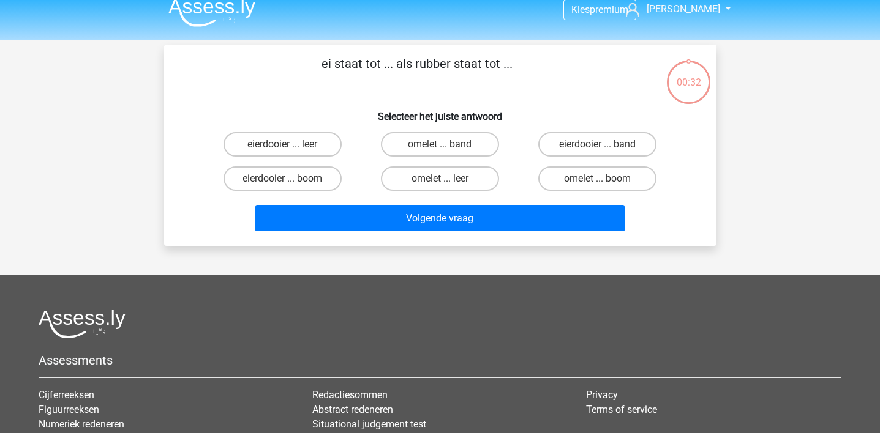
scroll to position [0, 0]
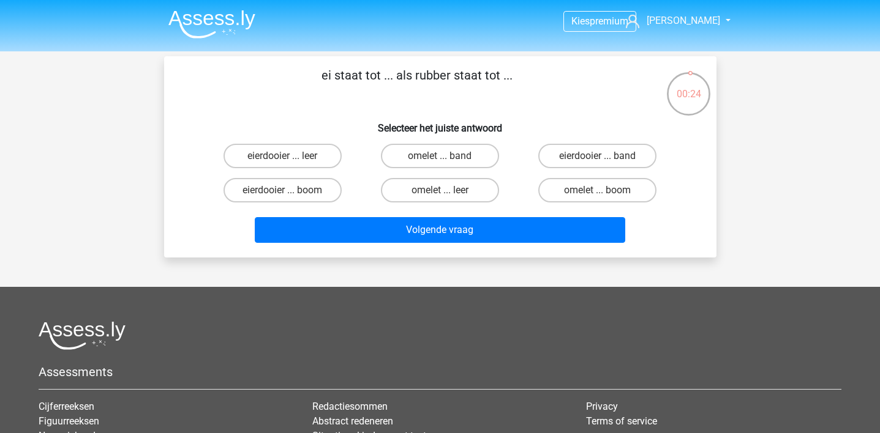
click at [443, 193] on input "omelet ... leer" at bounding box center [444, 194] width 8 height 8
radio input "true"
click at [462, 162] on label "omelet ... band" at bounding box center [440, 156] width 118 height 24
click at [448, 162] on input "omelet ... band" at bounding box center [444, 160] width 8 height 8
radio input "true"
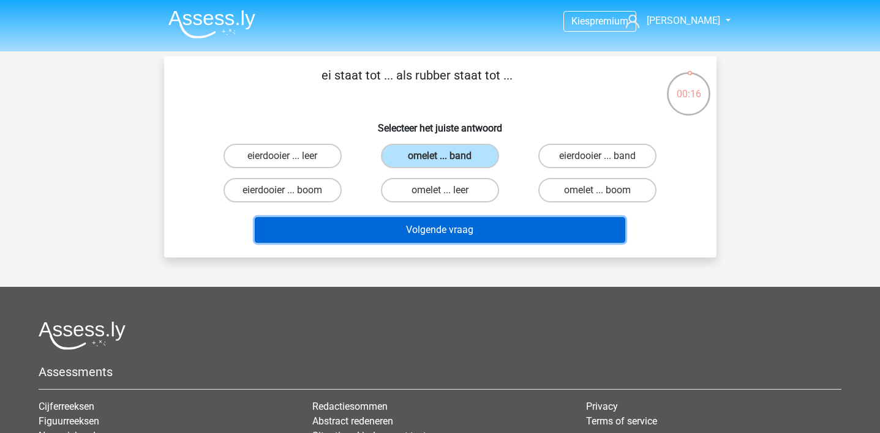
click at [476, 233] on button "Volgende vraag" at bounding box center [440, 230] width 370 height 26
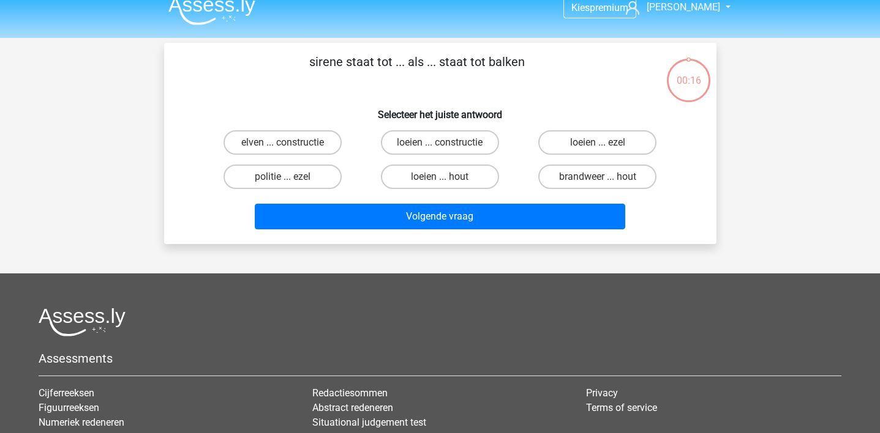
scroll to position [12, 0]
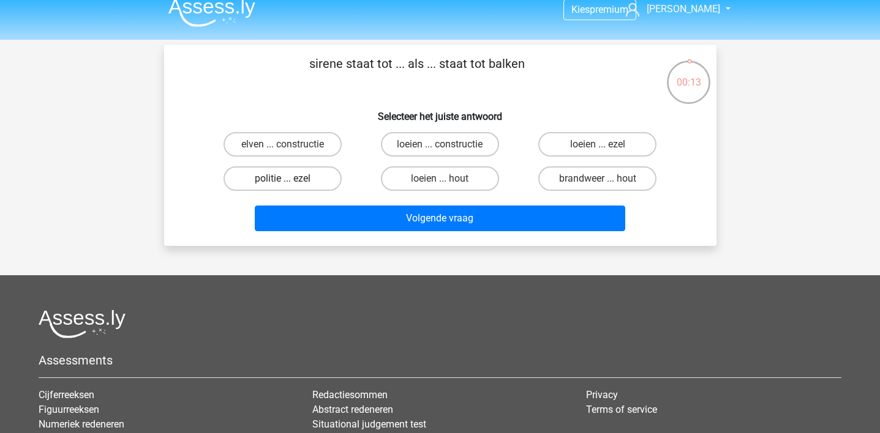
click at [317, 178] on label "politie ... ezel" at bounding box center [282, 179] width 118 height 24
click at [290, 179] on input "politie ... ezel" at bounding box center [286, 183] width 8 height 8
radio input "true"
click at [437, 137] on label "loeien ... constructie" at bounding box center [440, 144] width 118 height 24
click at [440, 144] on input "loeien ... constructie" at bounding box center [444, 148] width 8 height 8
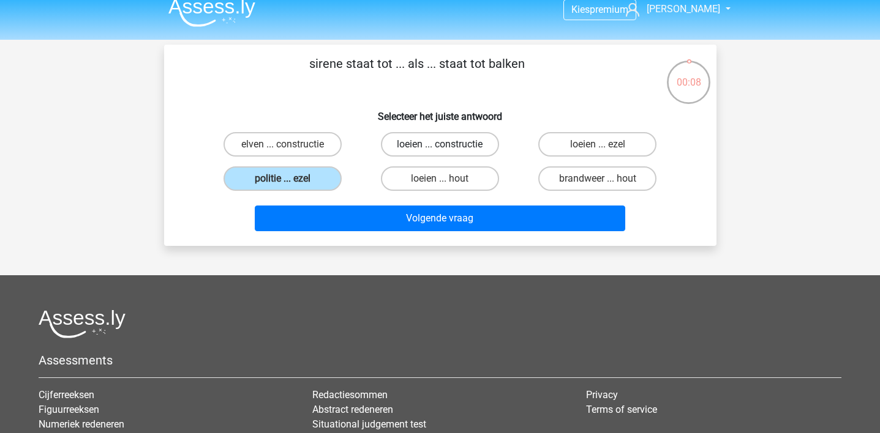
radio input "true"
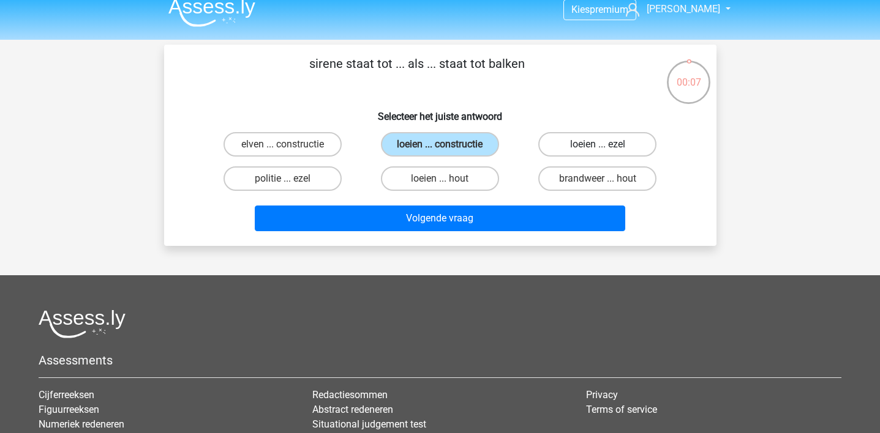
click at [583, 152] on label "loeien ... ezel" at bounding box center [597, 144] width 118 height 24
click at [598, 152] on input "loeien ... ezel" at bounding box center [602, 148] width 8 height 8
radio input "true"
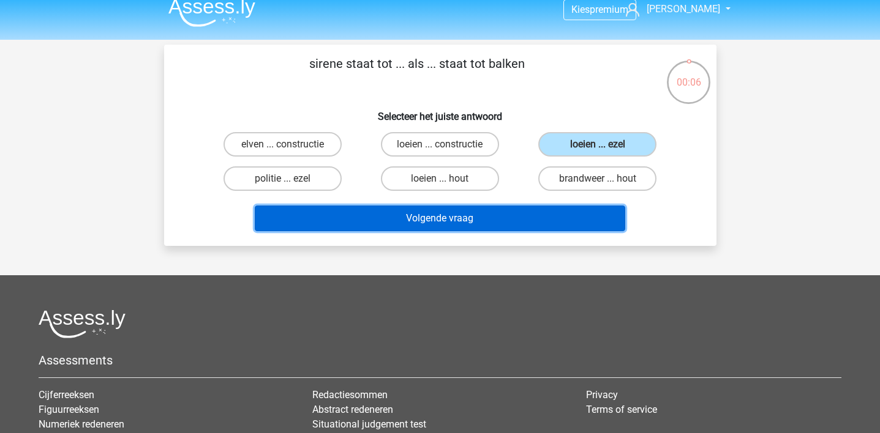
click at [569, 224] on button "Volgende vraag" at bounding box center [440, 219] width 370 height 26
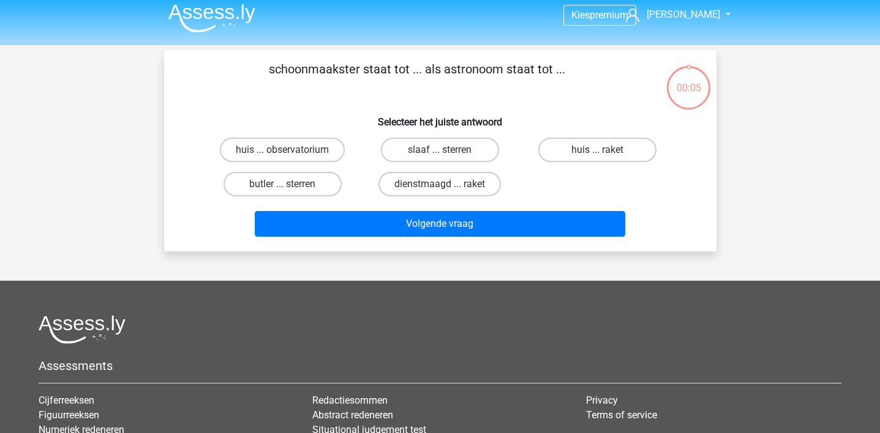
scroll to position [6, 0]
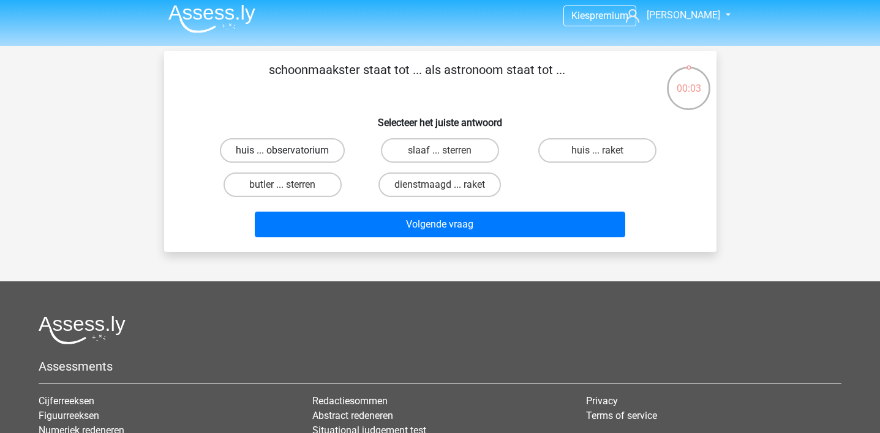
click at [313, 148] on label "huis ... observatorium" at bounding box center [282, 150] width 125 height 24
click at [290, 151] on input "huis ... observatorium" at bounding box center [286, 155] width 8 height 8
radio input "true"
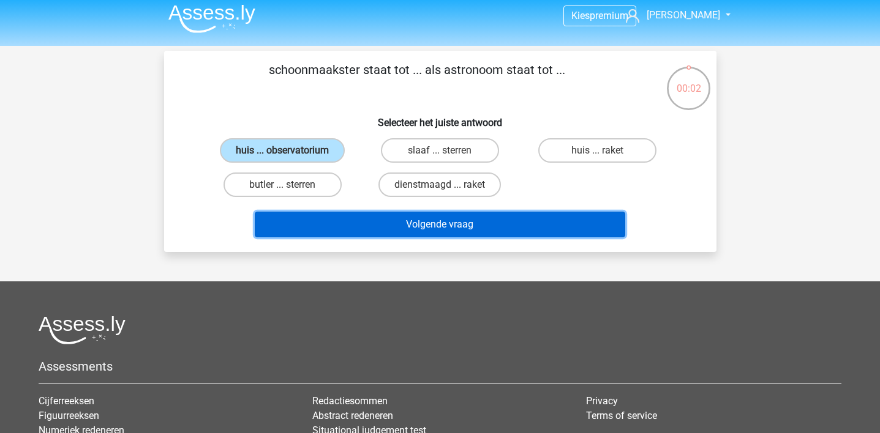
click at [347, 225] on button "Volgende vraag" at bounding box center [440, 225] width 370 height 26
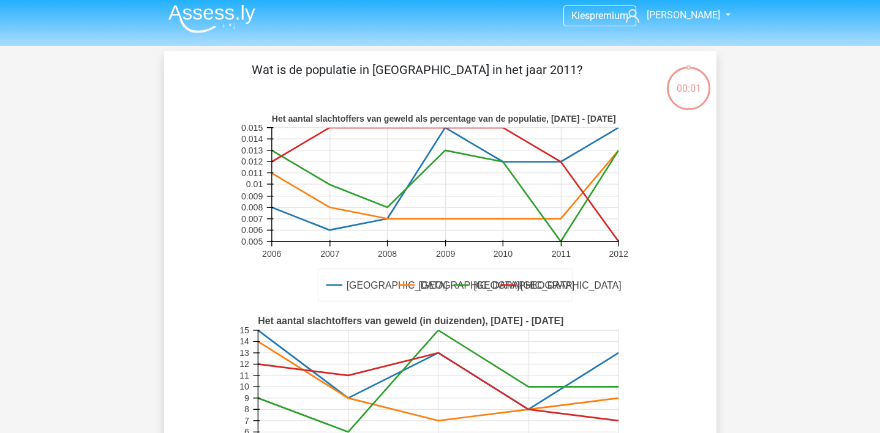
scroll to position [56, 0]
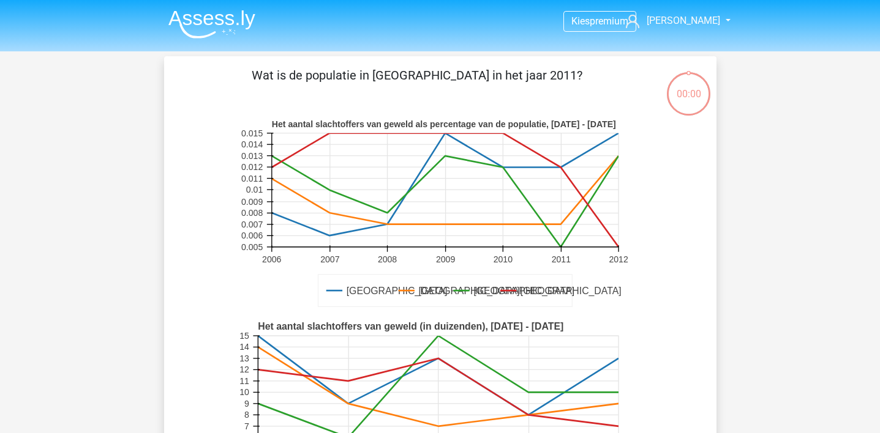
scroll to position [63, 0]
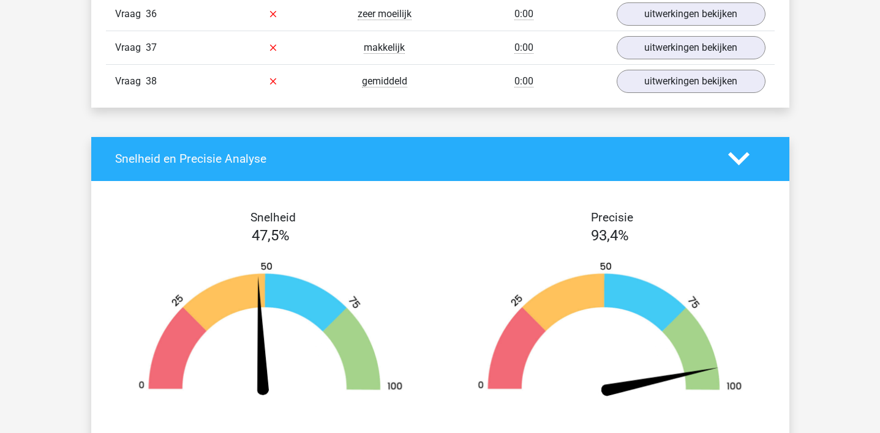
scroll to position [2455, 0]
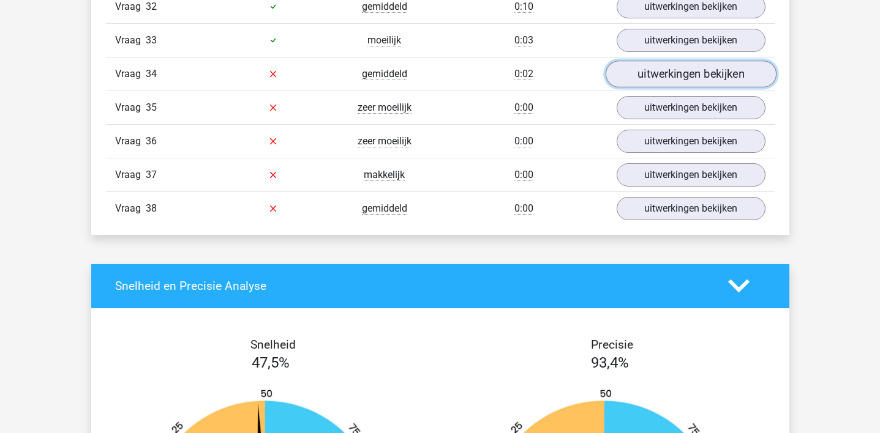
click at [657, 72] on link "uitwerkingen bekijken" at bounding box center [690, 74] width 171 height 27
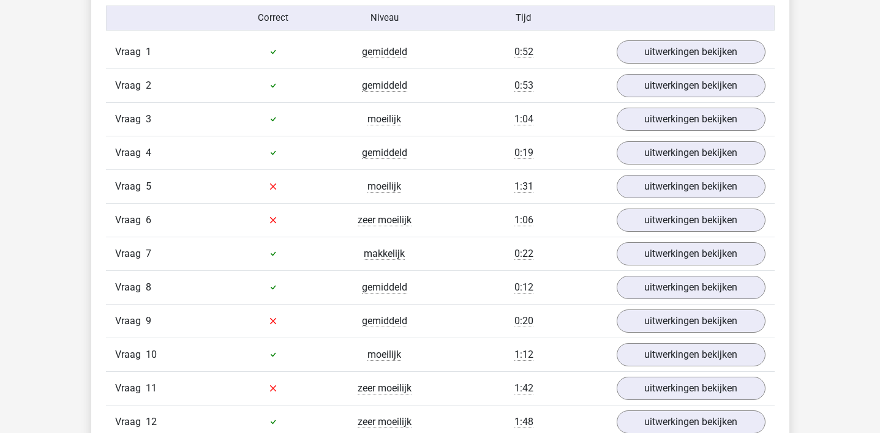
scroll to position [1376, 0]
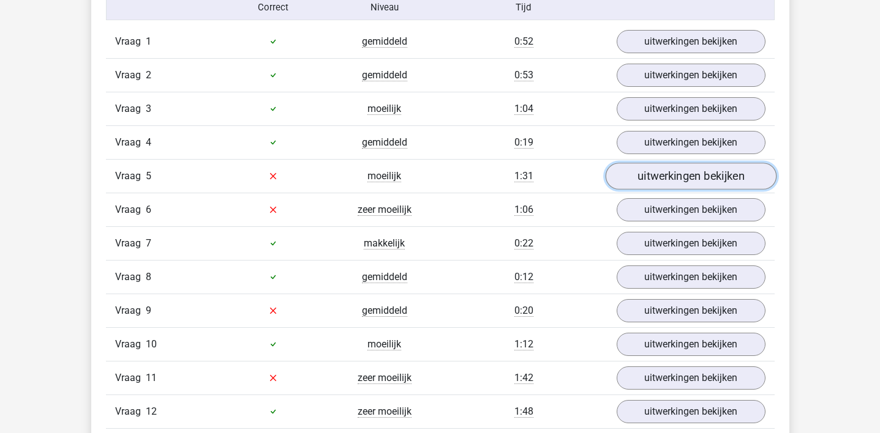
click at [732, 171] on link "uitwerkingen bekijken" at bounding box center [690, 176] width 171 height 27
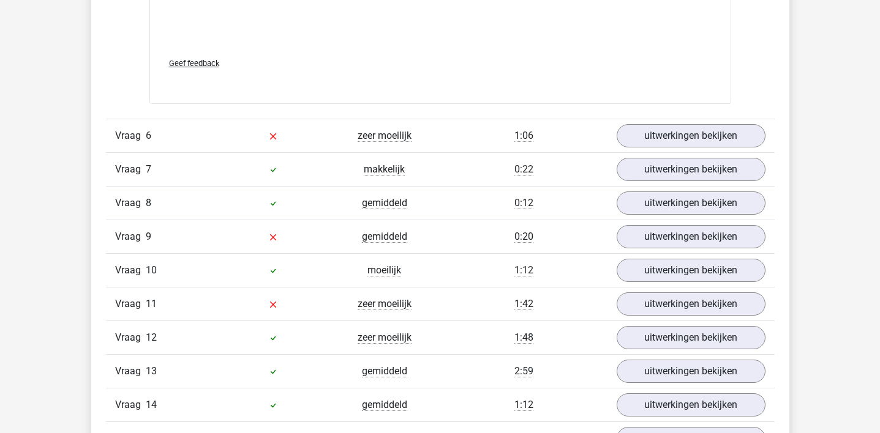
scroll to position [2270, 0]
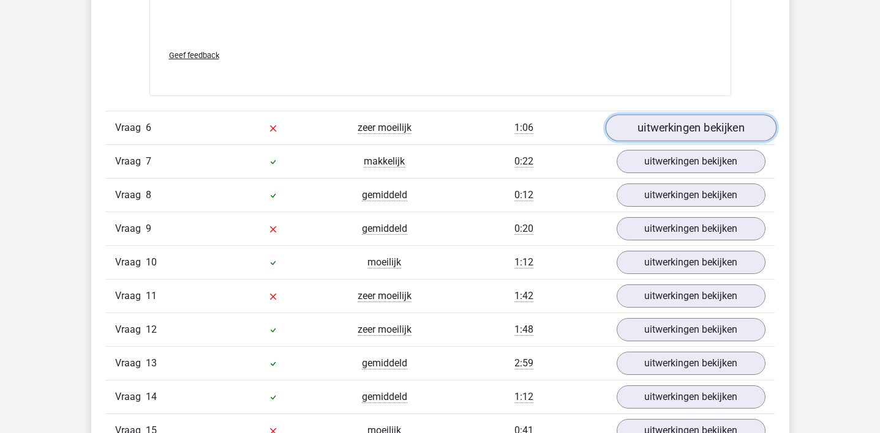
click at [707, 117] on link "uitwerkingen bekijken" at bounding box center [690, 127] width 171 height 27
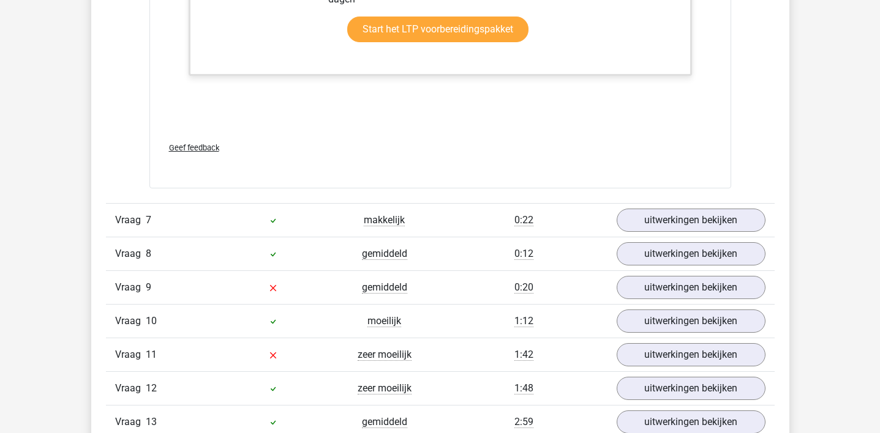
scroll to position [3207, 0]
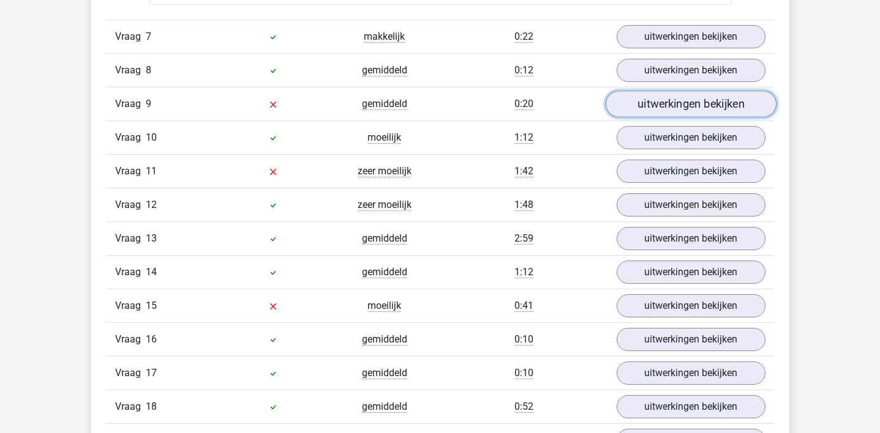
click at [645, 114] on link "uitwerkingen bekijken" at bounding box center [690, 104] width 171 height 27
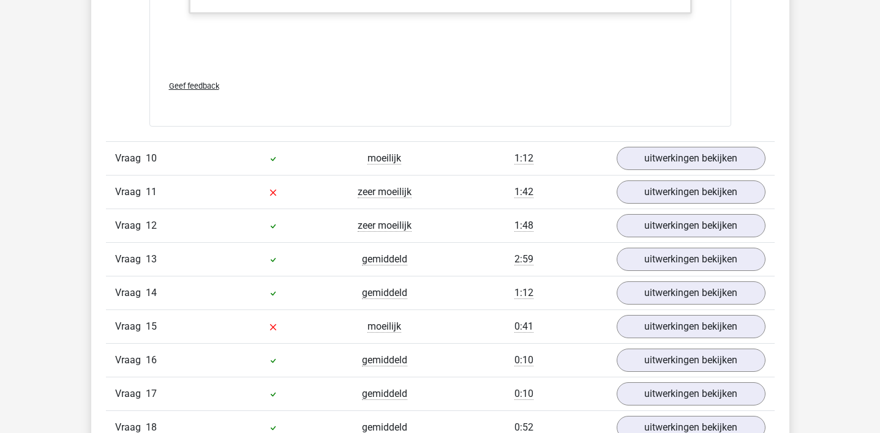
scroll to position [3797, 0]
click at [655, 187] on link "uitwerkingen bekijken" at bounding box center [690, 191] width 171 height 27
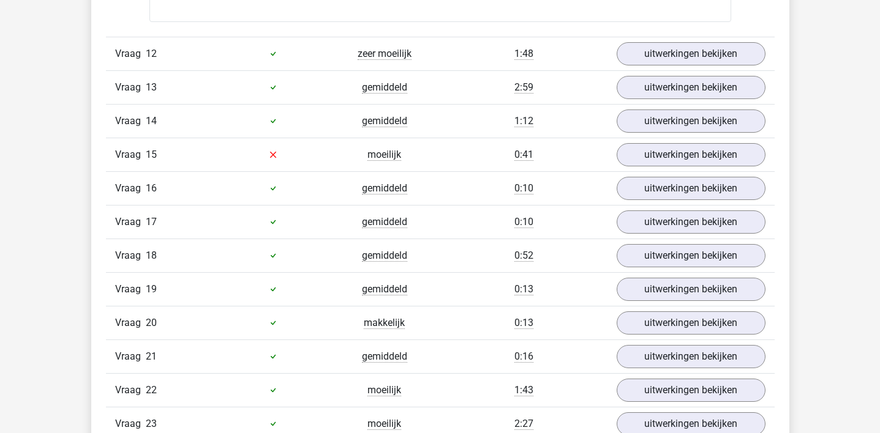
scroll to position [4986, 0]
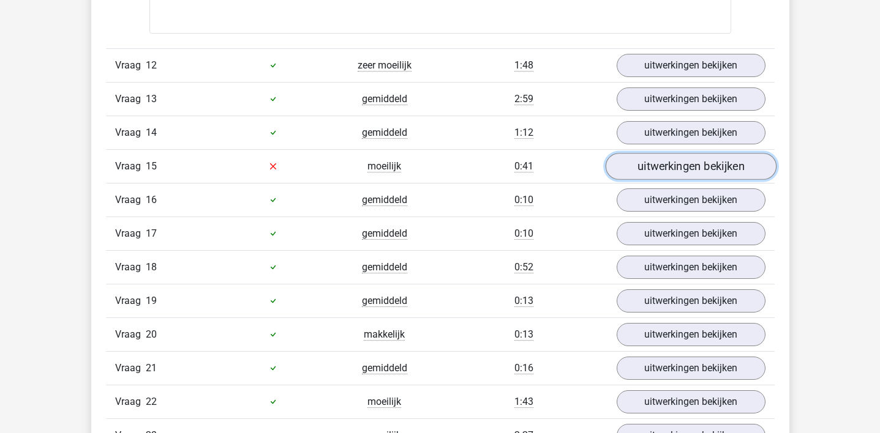
click at [644, 159] on link "uitwerkingen bekijken" at bounding box center [690, 166] width 171 height 27
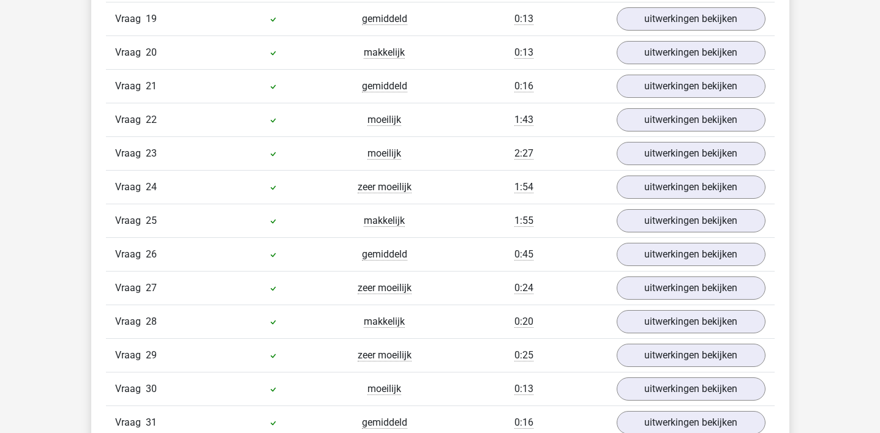
scroll to position [5890, 0]
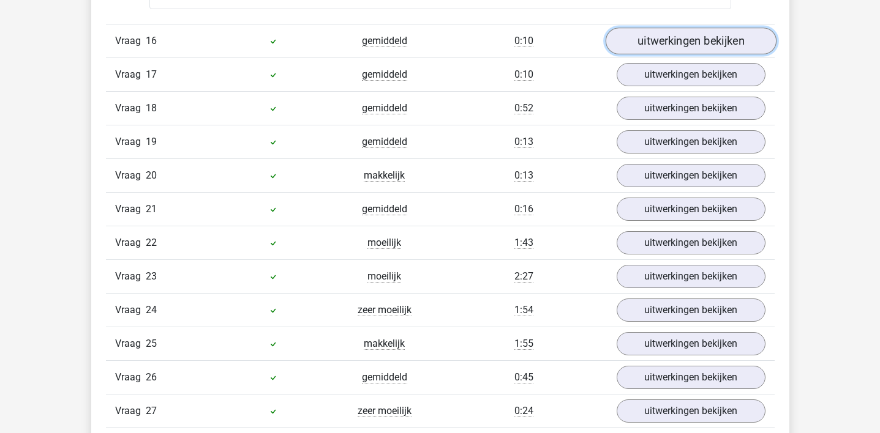
click at [681, 42] on link "uitwerkingen bekijken" at bounding box center [690, 41] width 171 height 27
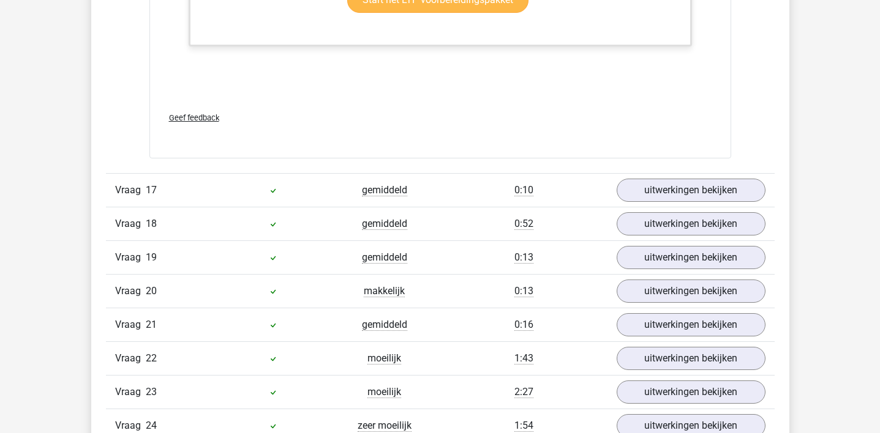
scroll to position [6683, 0]
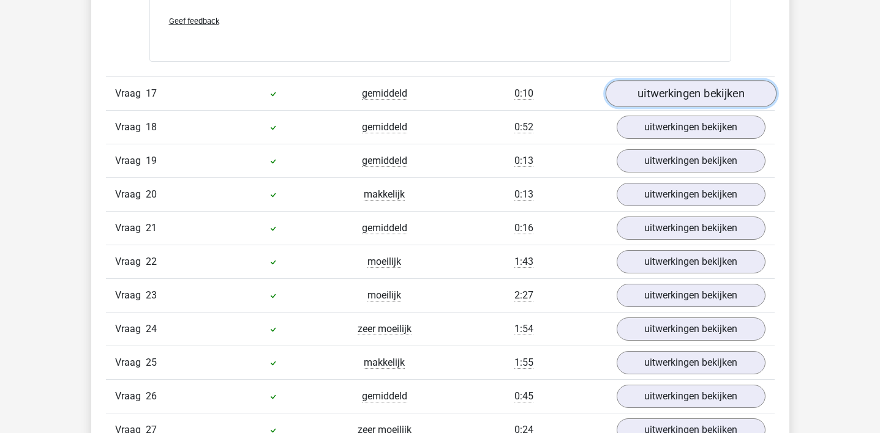
click at [673, 88] on link "uitwerkingen bekijken" at bounding box center [690, 94] width 171 height 27
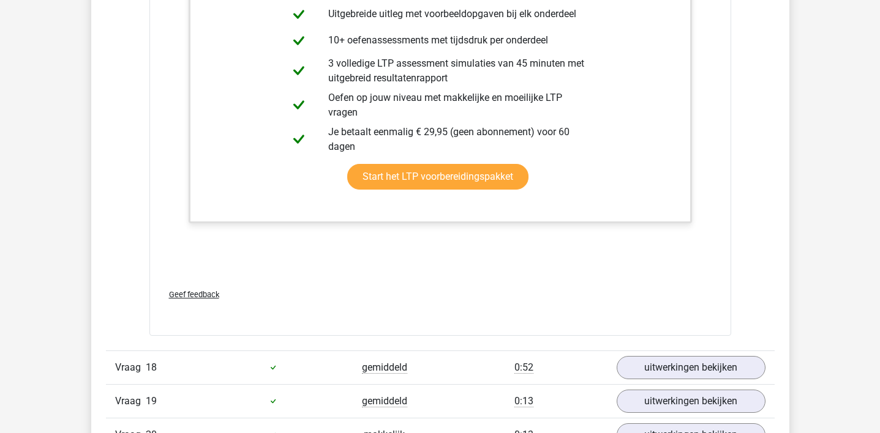
scroll to position [7299, 0]
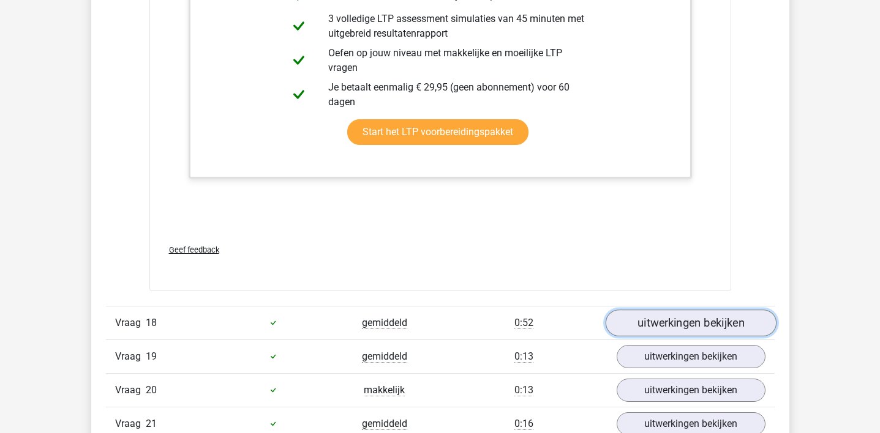
click at [676, 317] on link "uitwerkingen bekijken" at bounding box center [690, 323] width 171 height 27
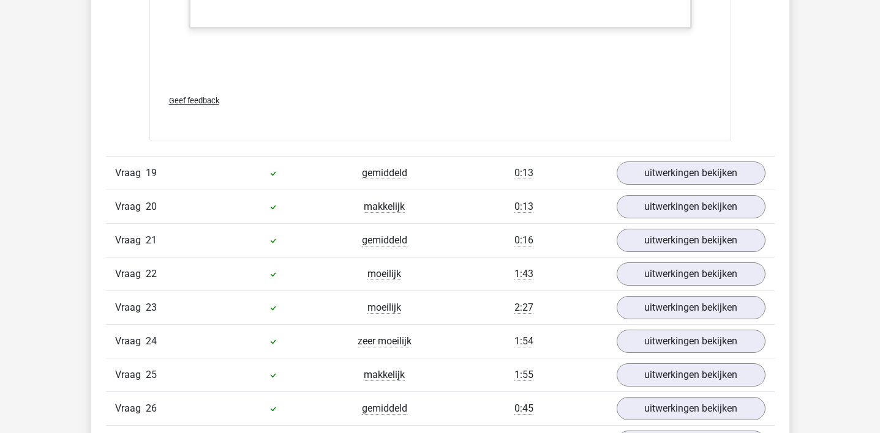
scroll to position [8314, 0]
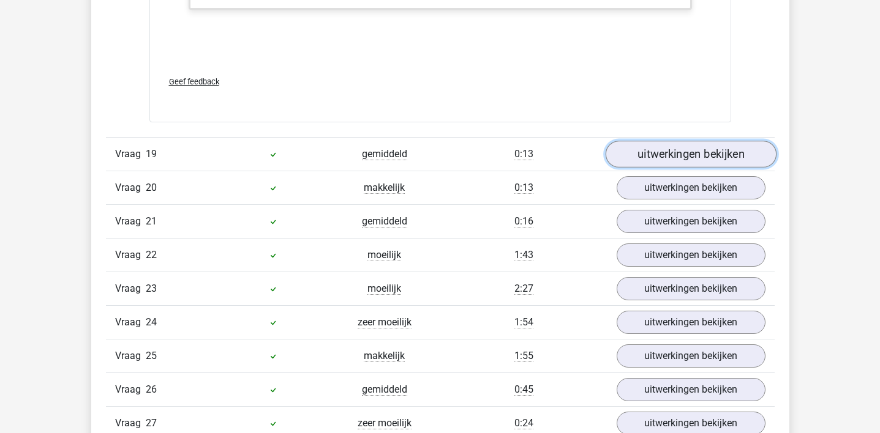
click at [686, 149] on link "uitwerkingen bekijken" at bounding box center [690, 154] width 171 height 27
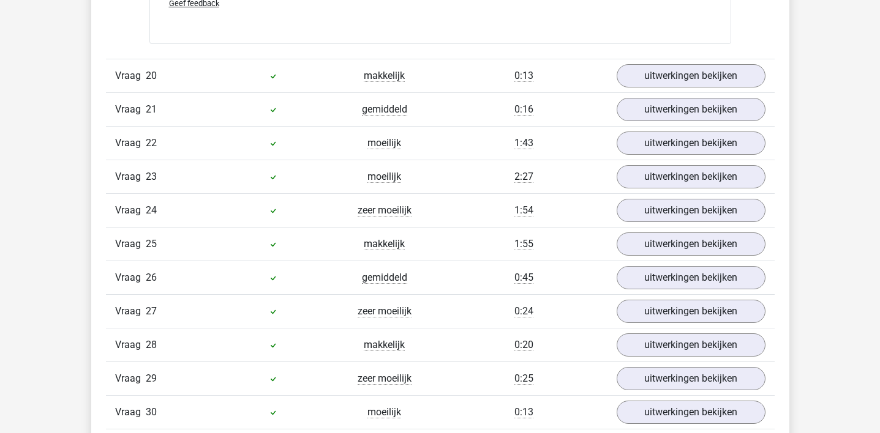
scroll to position [9039, 0]
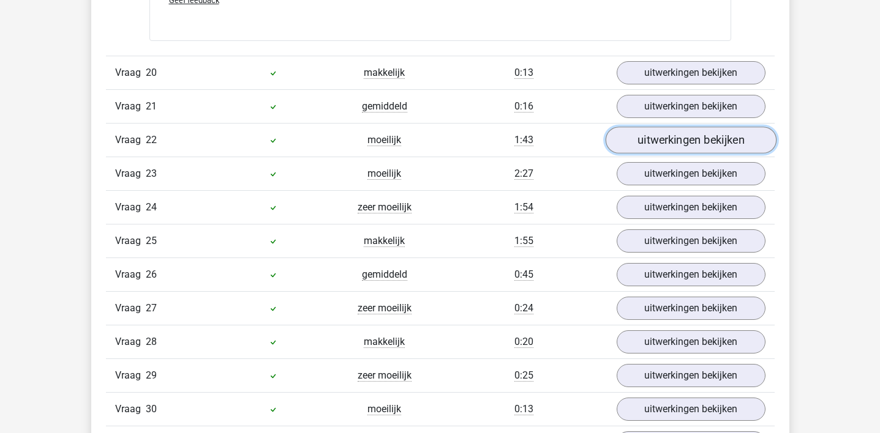
click at [686, 152] on link "uitwerkingen bekijken" at bounding box center [690, 140] width 171 height 27
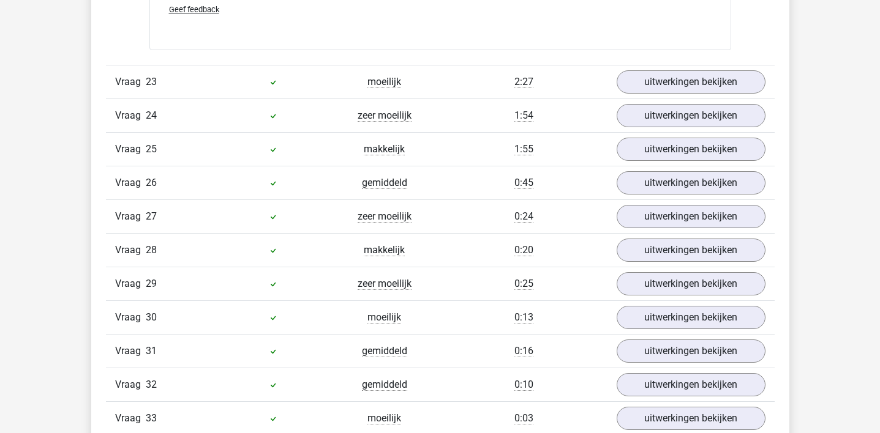
scroll to position [10144, 0]
click at [678, 119] on link "uitwerkingen bekijken" at bounding box center [690, 116] width 171 height 27
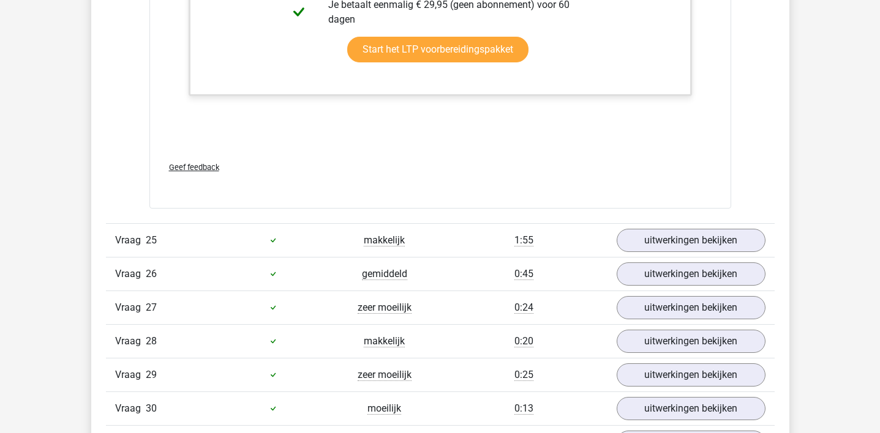
scroll to position [11245, 0]
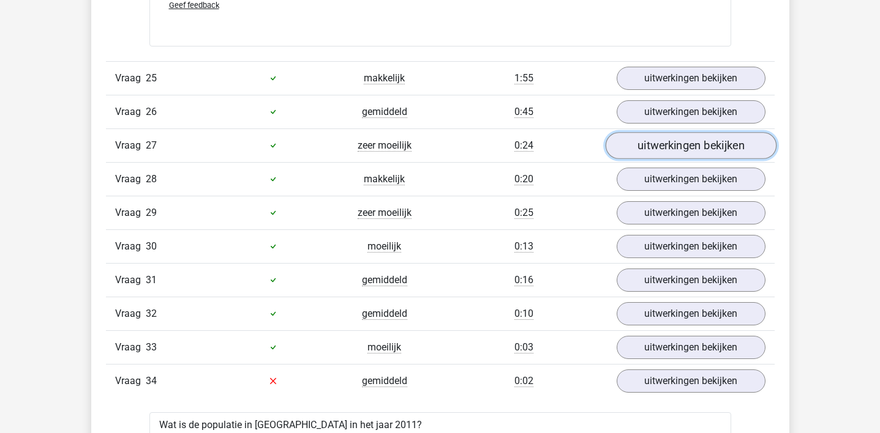
click at [668, 146] on link "uitwerkingen bekijken" at bounding box center [690, 145] width 171 height 27
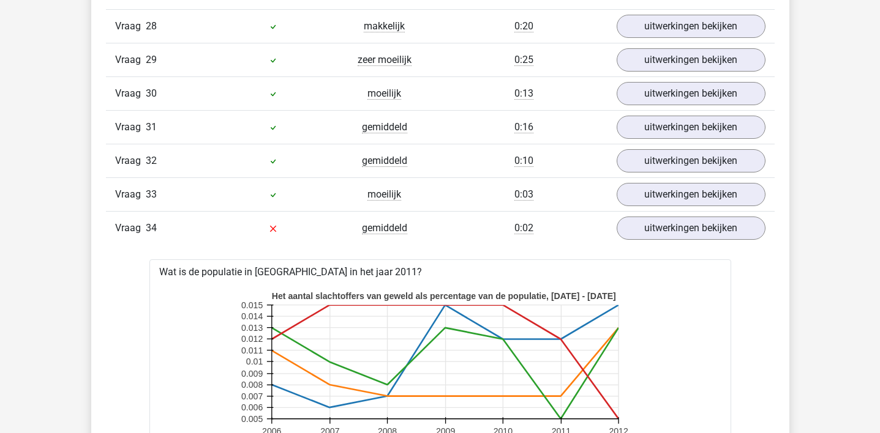
scroll to position [12146, 0]
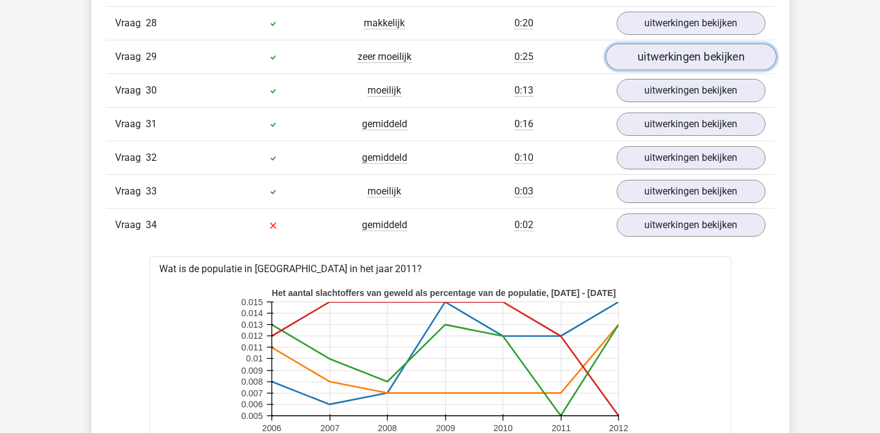
click at [666, 69] on link "uitwerkingen bekijken" at bounding box center [690, 56] width 171 height 27
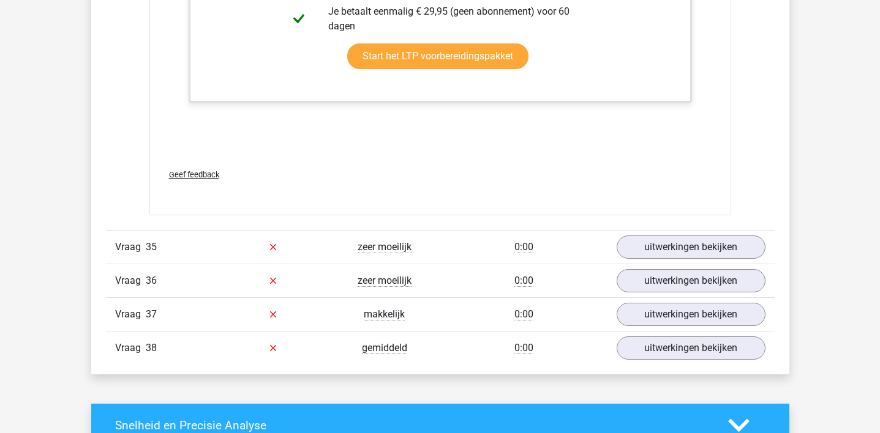
scroll to position [14120, 0]
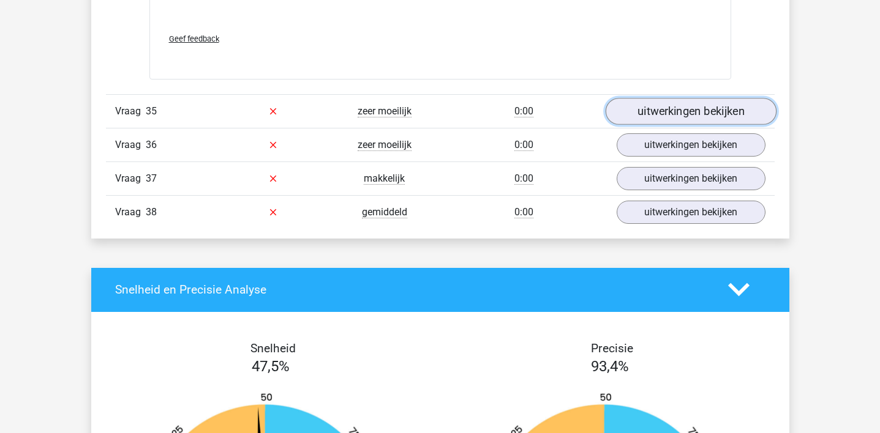
click at [657, 104] on link "uitwerkingen bekijken" at bounding box center [690, 111] width 171 height 27
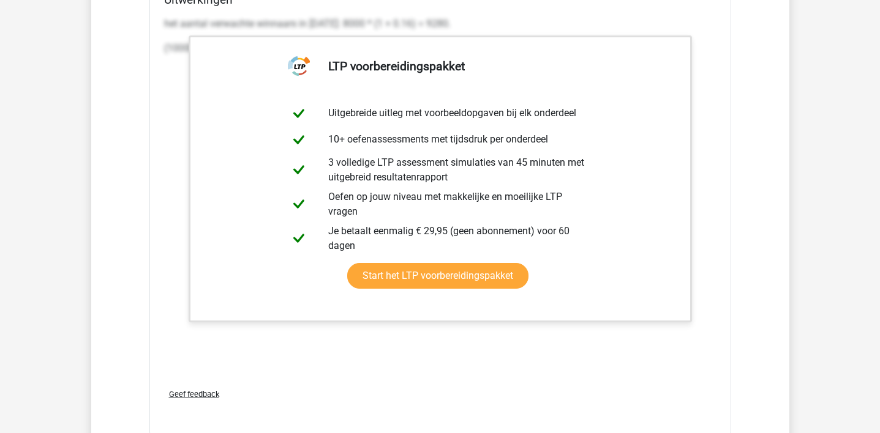
scroll to position [15253, 0]
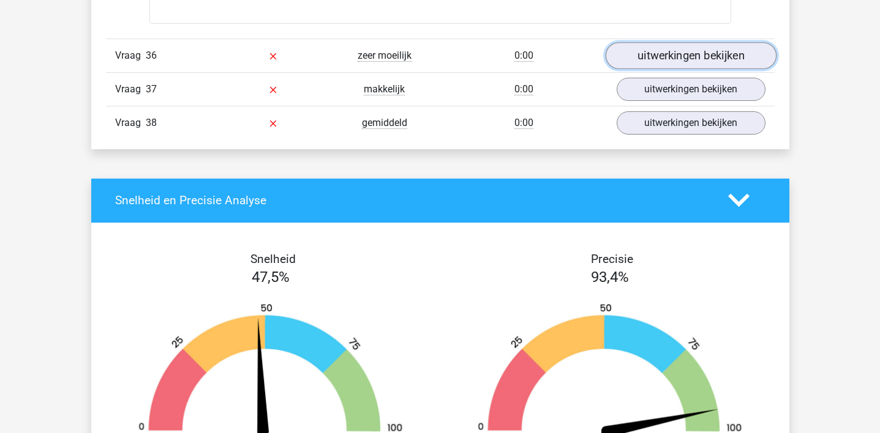
click at [673, 52] on link "uitwerkingen bekijken" at bounding box center [690, 55] width 171 height 27
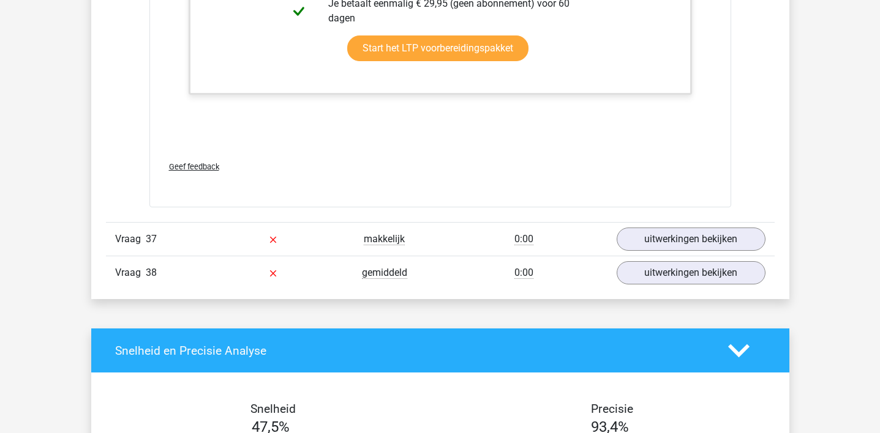
scroll to position [16183, 0]
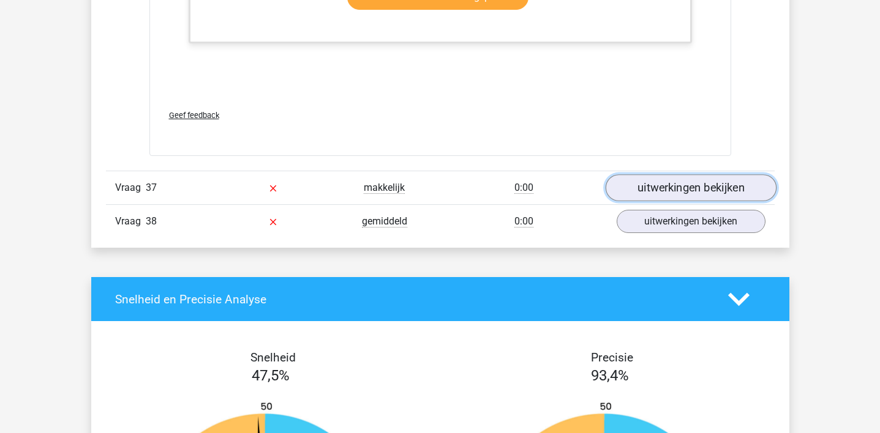
click at [672, 179] on link "uitwerkingen bekijken" at bounding box center [690, 187] width 171 height 27
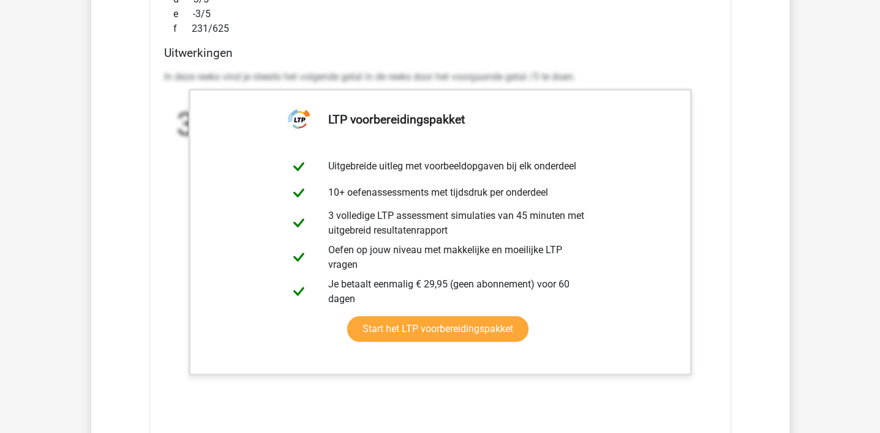
scroll to position [16754, 0]
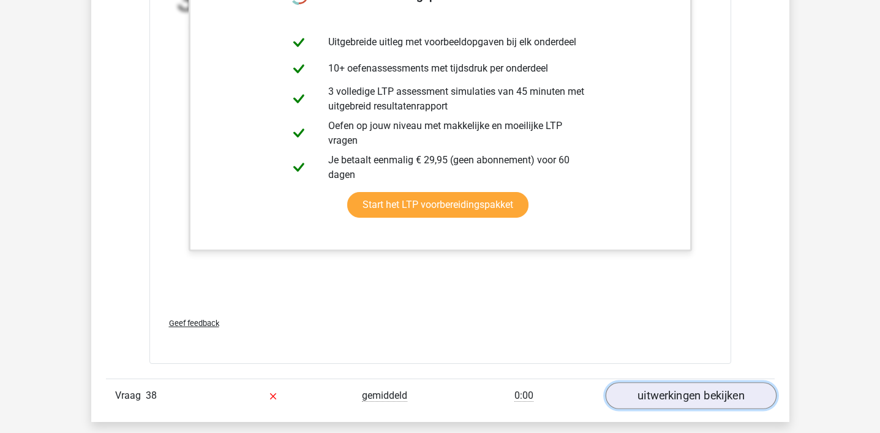
click at [676, 395] on link "uitwerkingen bekijken" at bounding box center [690, 396] width 171 height 27
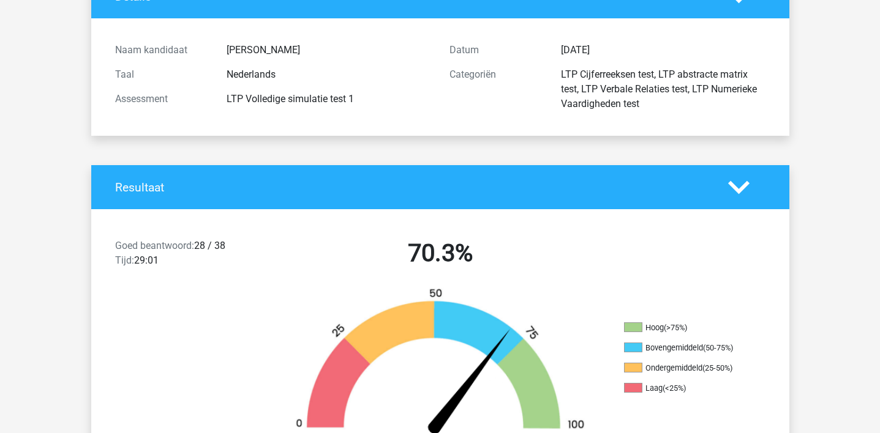
scroll to position [0, 0]
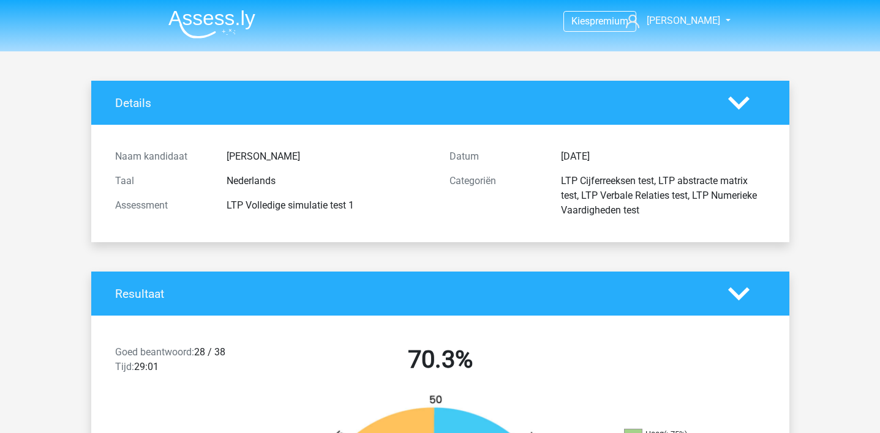
click at [230, 31] on img at bounding box center [211, 24] width 87 height 29
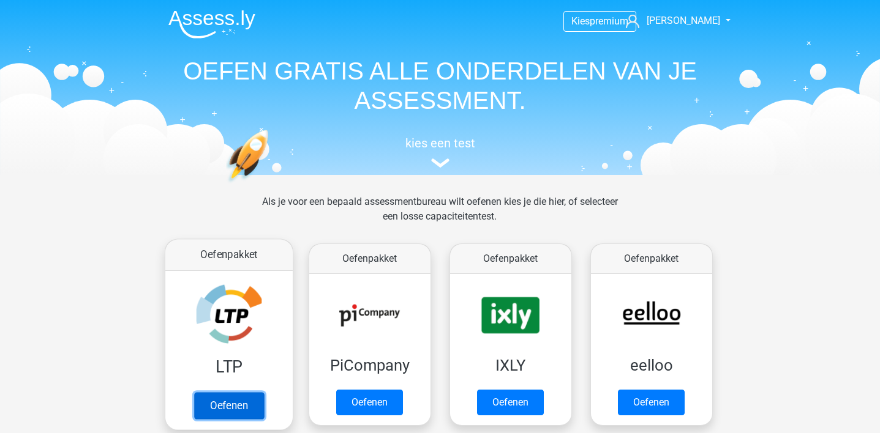
click at [254, 412] on link "Oefenen" at bounding box center [228, 405] width 70 height 27
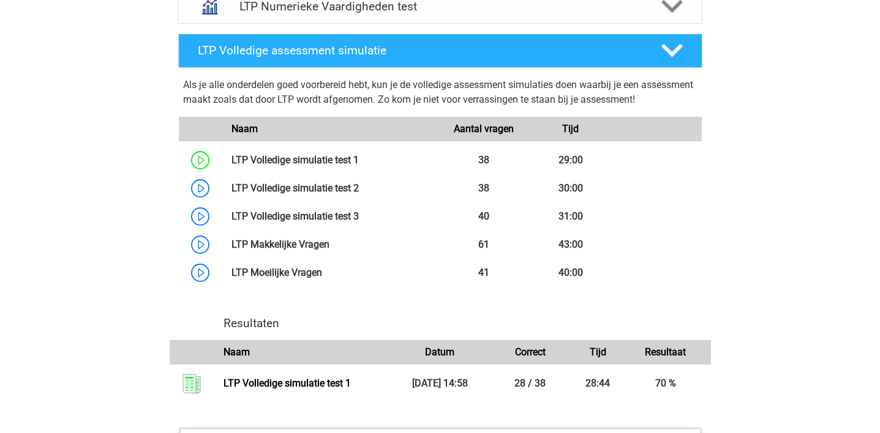
scroll to position [981, 0]
